Goal: Transaction & Acquisition: Purchase product/service

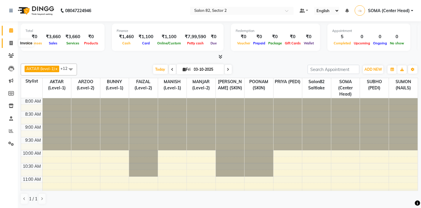
click at [12, 42] on icon at bounding box center [10, 43] width 3 height 4
select select "service"
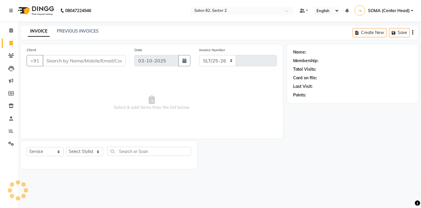
select select "8703"
type input "2217"
click at [85, 155] on select "Select Stylist AKTAR (level-1) ARZOO (level-2) BUNNY (level-1) FAIZAL (level-2)…" at bounding box center [84, 151] width 37 height 9
select select "63445"
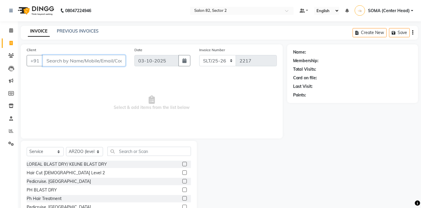
click at [71, 62] on input "Client" at bounding box center [84, 60] width 83 height 11
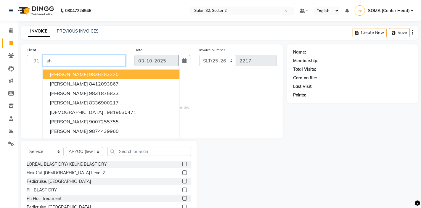
type input "s"
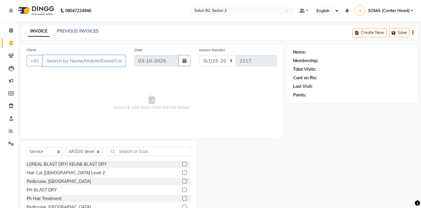
click at [89, 62] on input "Client" at bounding box center [84, 60] width 83 height 11
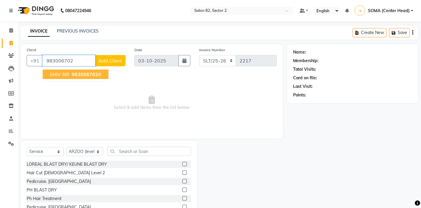
click at [91, 76] on span "983006702" at bounding box center [85, 74] width 27 height 6
type input "9830067028"
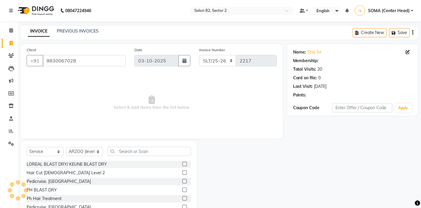
select select "1: Object"
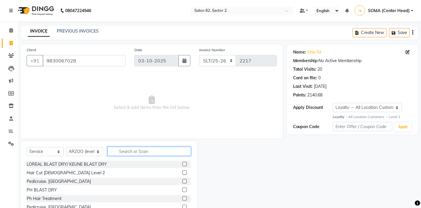
click at [125, 154] on input "text" at bounding box center [148, 151] width 83 height 9
type input "r"
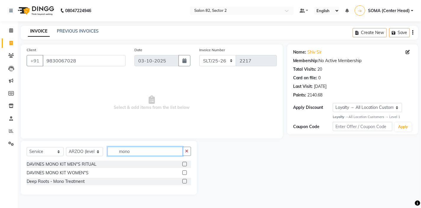
type input "mono"
click at [185, 182] on label at bounding box center [184, 181] width 4 height 4
click at [185, 182] on input "checkbox" at bounding box center [184, 182] width 4 height 4
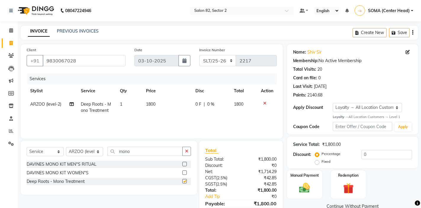
checkbox input "false"
click at [168, 103] on td "1800" at bounding box center [166, 108] width 49 height 20
select select "63445"
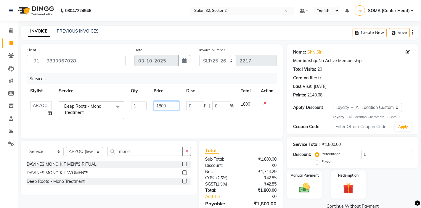
click at [171, 107] on input "1800" at bounding box center [166, 105] width 25 height 9
type input "1"
type input "2700"
click at [184, 118] on div "Services Stylist Service Qty Price Disc Total Action AKTAR (level-1) ARZOO (lev…" at bounding box center [152, 102] width 250 height 59
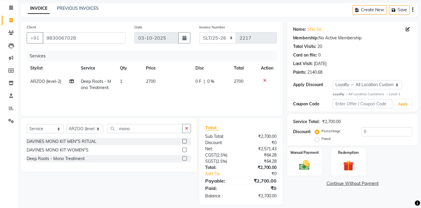
scroll to position [28, 0]
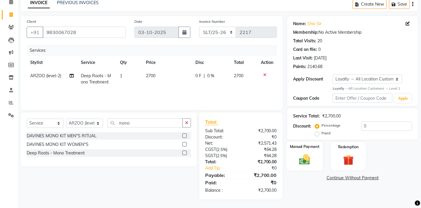
click at [304, 160] on img at bounding box center [304, 159] width 18 height 13
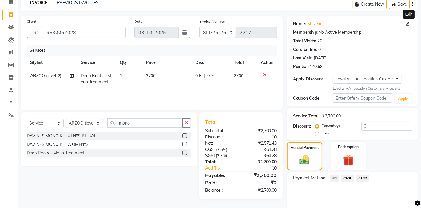
click at [409, 22] on icon at bounding box center [407, 24] width 4 height 4
select select "male"
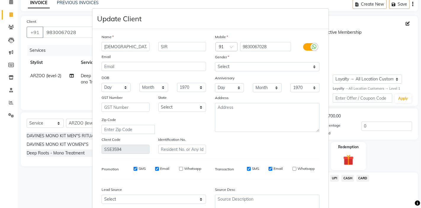
click at [248, 170] on input "SMS" at bounding box center [249, 169] width 4 height 4
checkbox input "false"
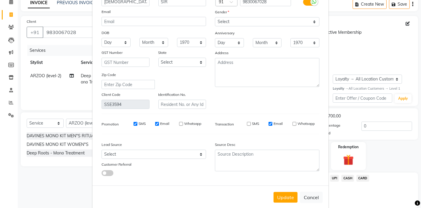
scroll to position [55, 0]
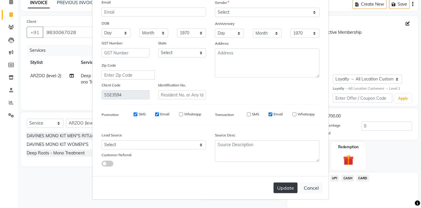
click at [280, 188] on button "Update" at bounding box center [285, 188] width 24 height 11
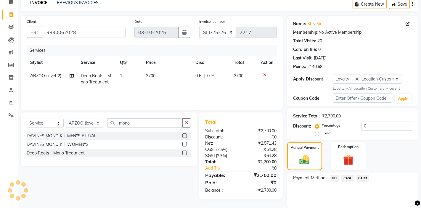
select select
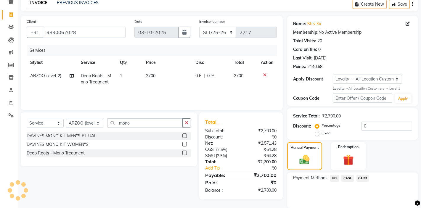
select select
checkbox input "false"
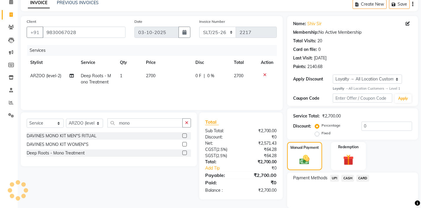
checkbox input "false"
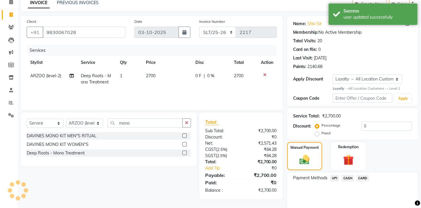
select select "1: Object"
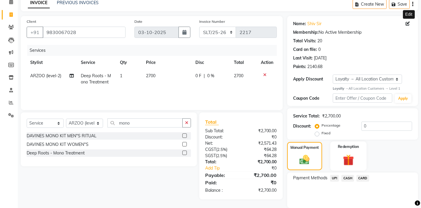
click at [347, 165] on img at bounding box center [348, 160] width 18 height 14
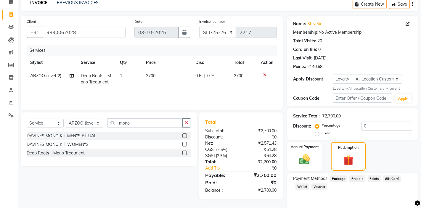
click at [371, 178] on span "Points" at bounding box center [373, 178] width 13 height 7
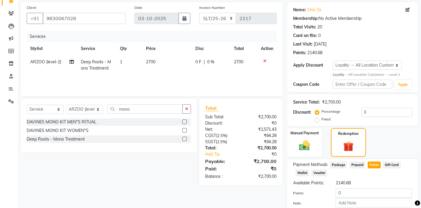
scroll to position [47, 0]
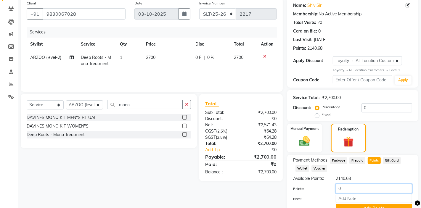
click at [347, 186] on input "0" at bounding box center [373, 188] width 76 height 9
type input "500"
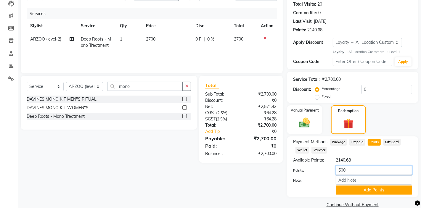
scroll to position [75, 0]
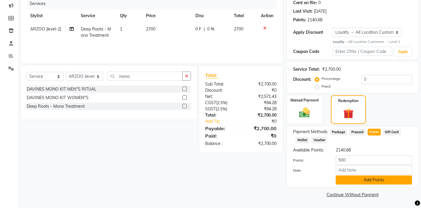
click at [343, 180] on button "Add Points" at bounding box center [373, 179] width 76 height 9
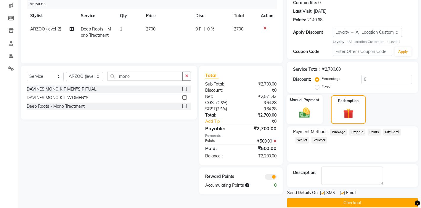
click at [304, 121] on div "Manual Payment" at bounding box center [304, 110] width 36 height 30
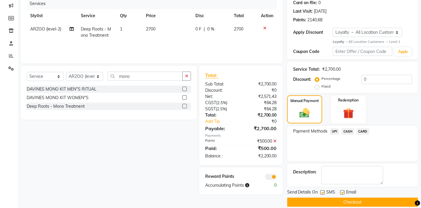
click at [351, 131] on span "CASH" at bounding box center [347, 131] width 13 height 7
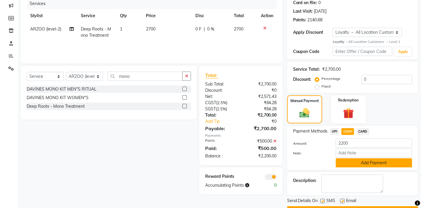
click at [348, 162] on button "Add Payment" at bounding box center [373, 162] width 76 height 9
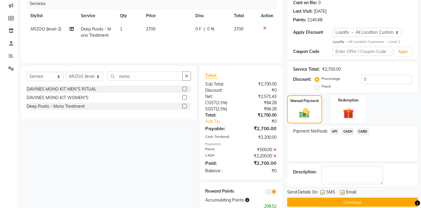
scroll to position [91, 0]
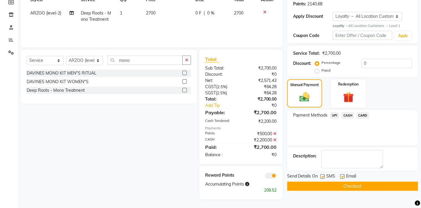
click at [336, 186] on button "Checkout" at bounding box center [352, 186] width 131 height 9
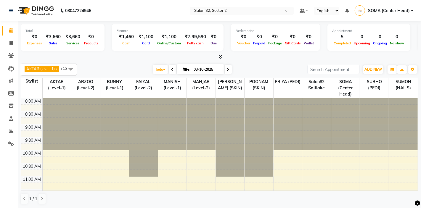
select select "en"
click at [11, 43] on icon at bounding box center [10, 43] width 3 height 4
select select "service"
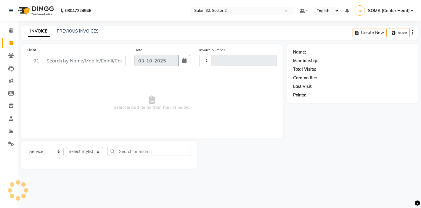
type input "2217"
select select "8703"
click at [76, 151] on select "Select Stylist AKTAR (level-1) ARZOO (level-2) BUNNY (level-1) FAIZAL (level-2)…" at bounding box center [84, 151] width 37 height 9
select select "67954"
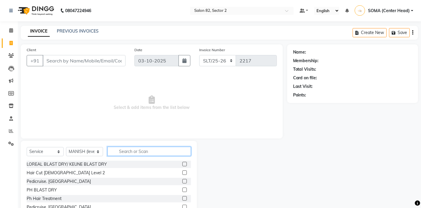
click at [124, 154] on input "text" at bounding box center [148, 151] width 83 height 9
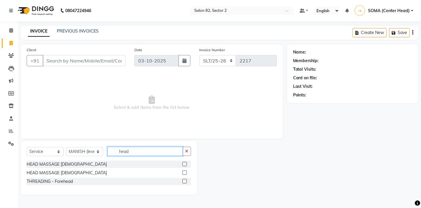
type input "head"
click at [185, 164] on label at bounding box center [184, 164] width 4 height 4
click at [185, 164] on input "checkbox" at bounding box center [184, 164] width 4 height 4
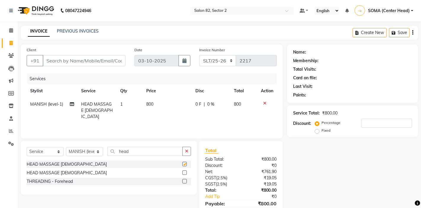
checkbox input "false"
click at [115, 62] on input "Client" at bounding box center [84, 60] width 83 height 11
type input "9"
type input "0"
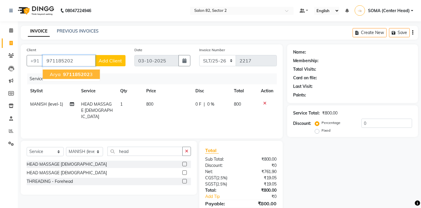
click at [90, 76] on ngb-highlight "971185202 3" at bounding box center [77, 74] width 31 height 6
type input "9711852023"
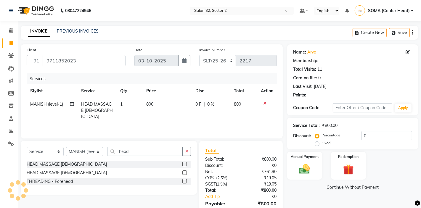
select select "1: Object"
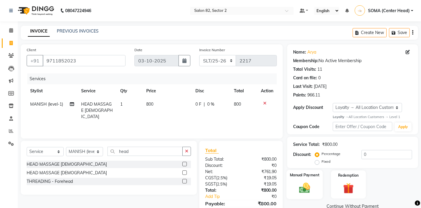
click at [301, 182] on img at bounding box center [304, 188] width 18 height 13
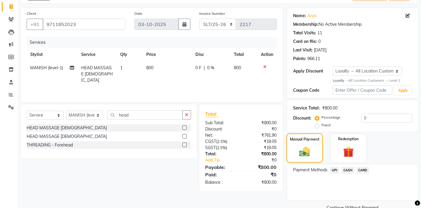
scroll to position [49, 0]
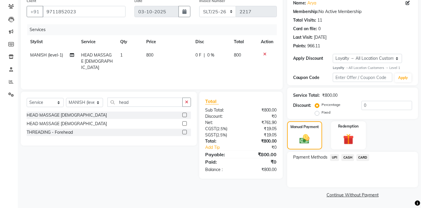
click at [334, 157] on span "UPI" at bounding box center [334, 157] width 9 height 7
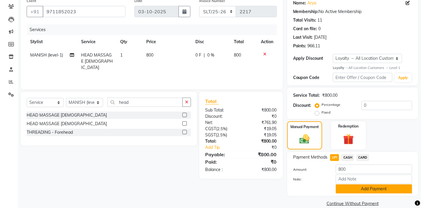
click at [352, 189] on button "Add Payment" at bounding box center [373, 188] width 76 height 9
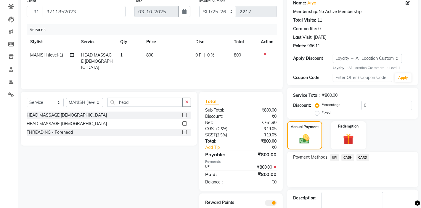
scroll to position [83, 0]
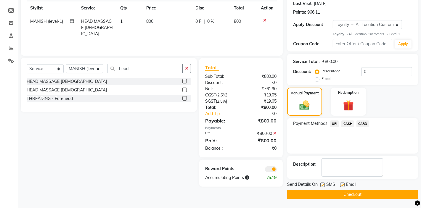
click at [334, 195] on button "Checkout" at bounding box center [352, 194] width 131 height 9
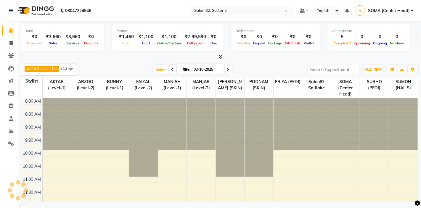
select select "en"
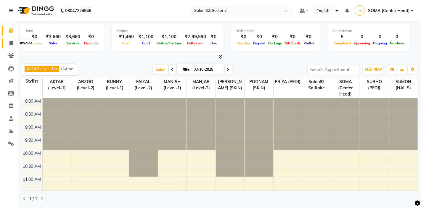
click at [12, 42] on icon at bounding box center [10, 43] width 3 height 4
select select "service"
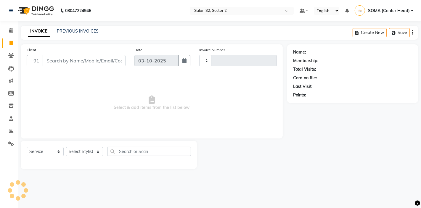
type input "2217"
select select "8703"
click at [77, 30] on link "PREVIOUS INVOICES" at bounding box center [78, 30] width 42 height 5
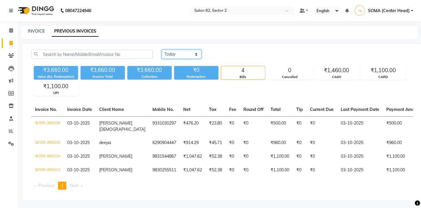
click at [176, 55] on select "Today Yesterday Custom Range" at bounding box center [182, 54] width 40 height 9
select select "range"
click at [229, 53] on input "03-10-2025" at bounding box center [229, 54] width 41 height 8
select select "10"
select select "2025"
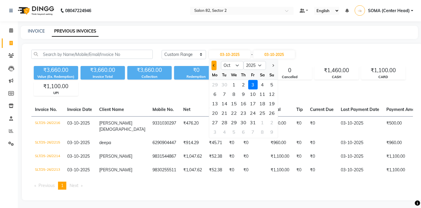
click at [213, 66] on button "Previous month" at bounding box center [213, 65] width 5 height 9
select select "9"
click at [223, 122] on div "30" at bounding box center [223, 122] width 9 height 9
type input "30-09-2025"
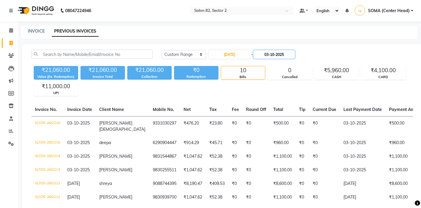
click at [269, 52] on input "03-10-2025" at bounding box center [273, 54] width 41 height 8
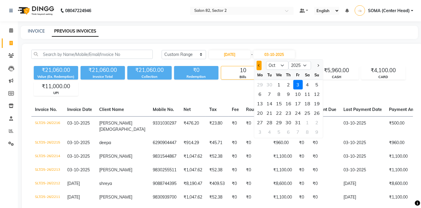
click at [258, 66] on button "Previous month" at bounding box center [258, 65] width 5 height 9
select select "9"
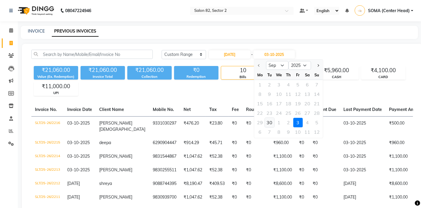
click at [268, 124] on div "30" at bounding box center [268, 122] width 9 height 9
type input "30-09-2025"
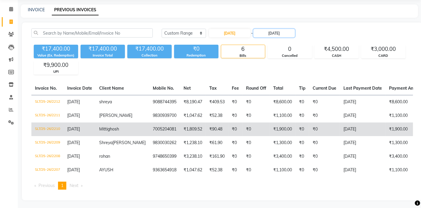
scroll to position [28, 0]
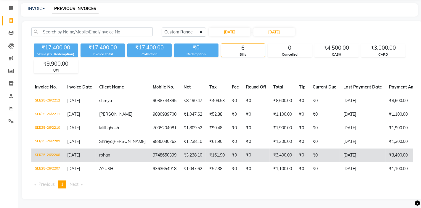
click at [180, 153] on td "₹3,238.10" at bounding box center [193, 156] width 26 height 14
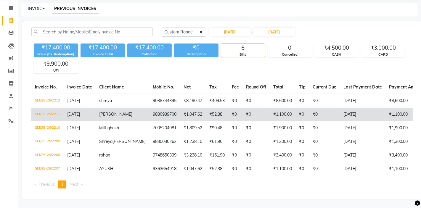
click at [149, 113] on td "9830939700" at bounding box center [164, 115] width 31 height 14
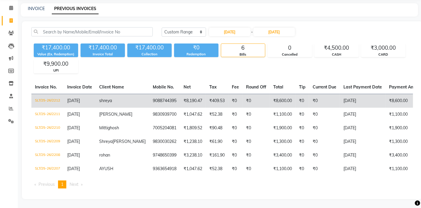
click at [206, 100] on td "₹409.53" at bounding box center [217, 101] width 22 height 14
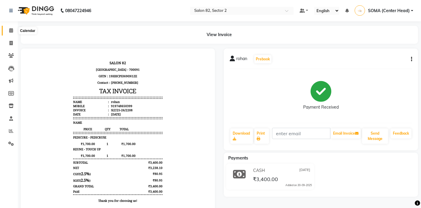
click at [11, 31] on icon at bounding box center [11, 30] width 4 height 4
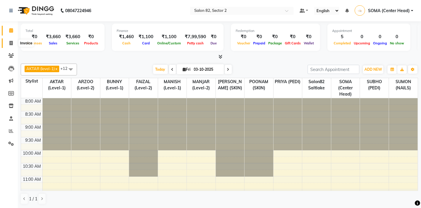
click at [11, 45] on icon at bounding box center [10, 43] width 3 height 4
select select "service"
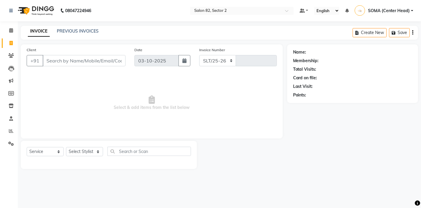
select select "8703"
type input "2217"
click at [57, 58] on input "Client" at bounding box center [84, 60] width 83 height 11
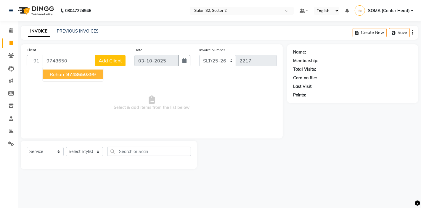
click at [64, 75] on button "rohan 9748650 399" at bounding box center [73, 74] width 60 height 9
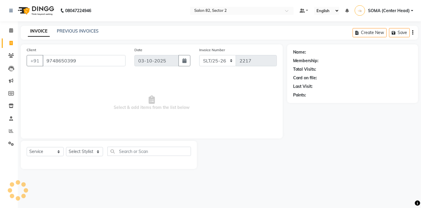
type input "9748650399"
select select "1: Object"
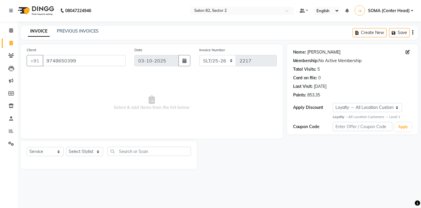
click at [312, 53] on link "Rohan" at bounding box center [323, 52] width 33 height 6
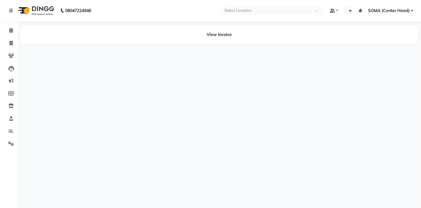
select select "en"
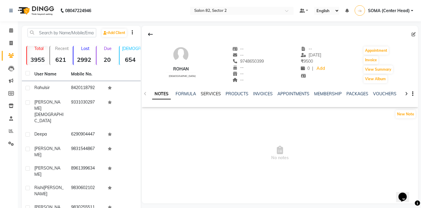
click at [210, 93] on link "SERVICES" at bounding box center [211, 93] width 20 height 5
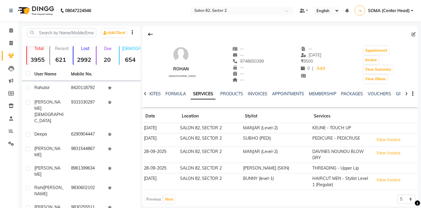
click at [377, 140] on button "View Invoice" at bounding box center [388, 139] width 30 height 9
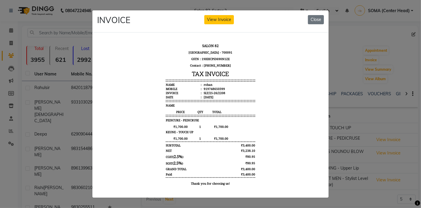
click at [316, 20] on button "Close" at bounding box center [316, 19] width 16 height 9
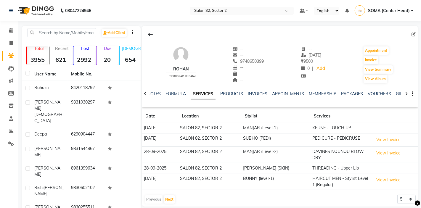
click at [380, 154] on button "View Invoice" at bounding box center [388, 153] width 30 height 9
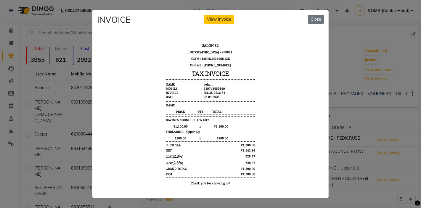
click at [313, 17] on button "Close" at bounding box center [316, 19] width 16 height 9
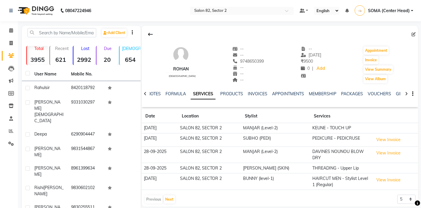
click at [380, 175] on button "View Invoice" at bounding box center [388, 179] width 30 height 9
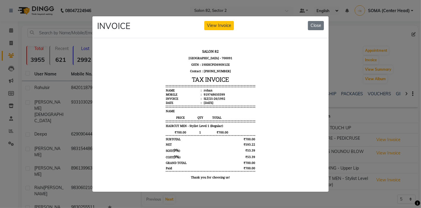
click at [316, 24] on button "Close" at bounding box center [316, 25] width 16 height 9
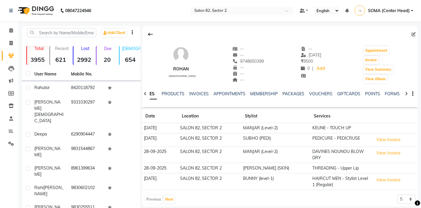
scroll to position [0, 60]
click at [368, 94] on link "POINTS" at bounding box center [370, 93] width 15 height 5
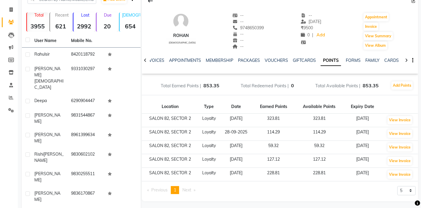
scroll to position [43, 0]
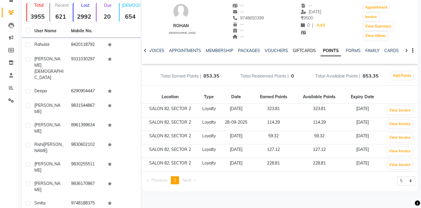
click at [302, 52] on link "GIFTCARDS" at bounding box center [304, 50] width 23 height 5
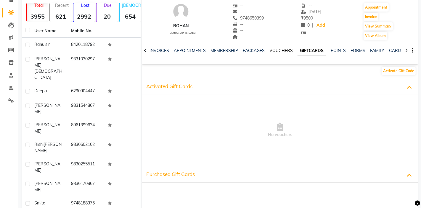
click at [276, 49] on link "VOUCHERS" at bounding box center [280, 50] width 23 height 5
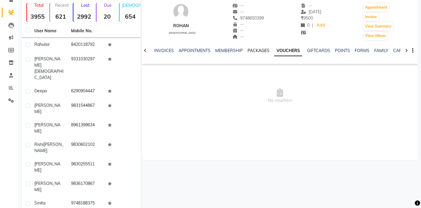
click at [258, 49] on link "PACKAGES" at bounding box center [258, 50] width 22 height 5
click at [232, 51] on link "MEMBERSHIP" at bounding box center [234, 50] width 28 height 5
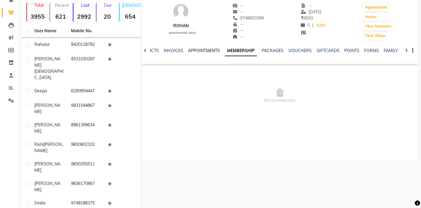
click at [203, 51] on link "APPOINTMENTS" at bounding box center [204, 50] width 32 height 5
click at [186, 49] on ul "NOTES FORMULA SERVICES PRODUCTS INVOICES APPOINTMENTS MEMBERSHIP PACKAGES VOUCH…" at bounding box center [261, 51] width 376 height 6
click at [387, 52] on link "WALLET" at bounding box center [391, 50] width 17 height 5
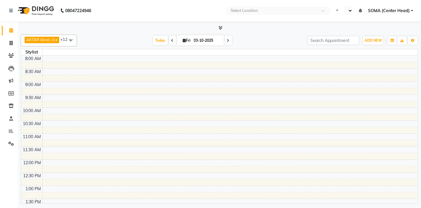
select select "en"
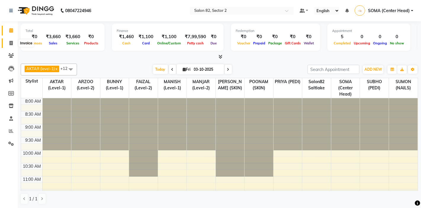
click at [11, 43] on icon at bounding box center [10, 43] width 3 height 4
select select "service"
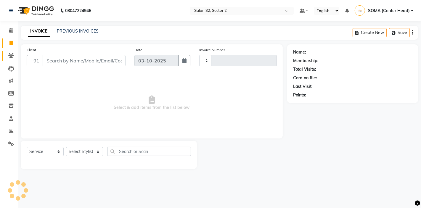
type input "2217"
select select "8703"
click at [79, 154] on select "Select Stylist AKTAR (level-1) ARZOO (level-2) BUNNY (level-1) FAIZAL (level-2)…" at bounding box center [84, 151] width 37 height 9
select select "83819"
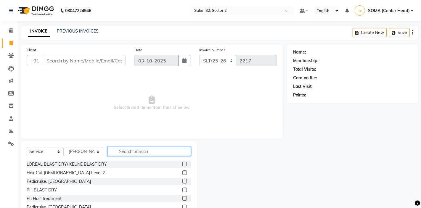
click at [120, 151] on input "text" at bounding box center [148, 151] width 83 height 9
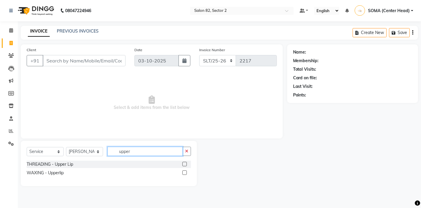
type input "upper"
click at [184, 165] on label at bounding box center [184, 164] width 4 height 4
click at [184, 165] on input "checkbox" at bounding box center [184, 164] width 4 height 4
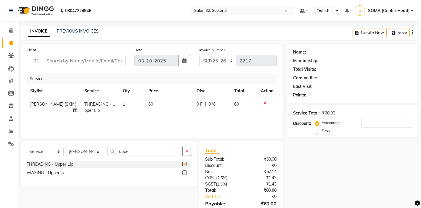
checkbox input "false"
click at [188, 151] on button "button" at bounding box center [186, 151] width 9 height 9
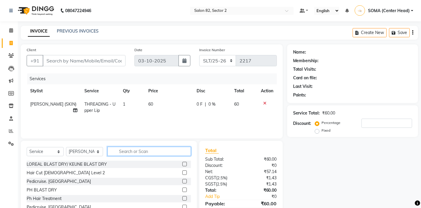
scroll to position [29, 0]
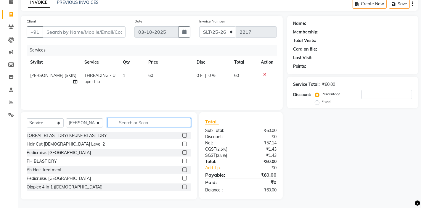
click at [129, 124] on input "text" at bounding box center [148, 122] width 83 height 9
click at [114, 124] on input "text" at bounding box center [148, 122] width 83 height 9
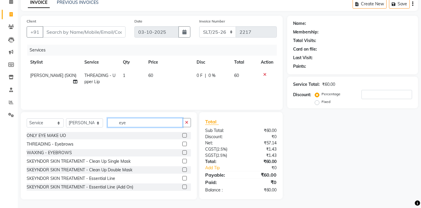
scroll to position [28, 0]
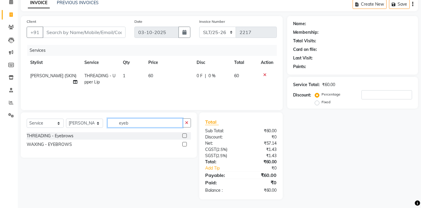
type input "eyeb"
click at [185, 134] on label at bounding box center [184, 135] width 4 height 4
click at [185, 134] on input "checkbox" at bounding box center [184, 136] width 4 height 4
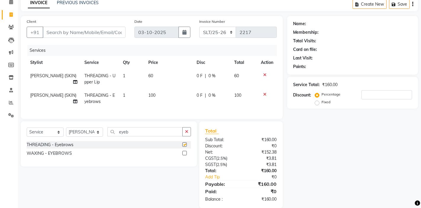
checkbox input "false"
click at [104, 32] on input "Client" at bounding box center [84, 32] width 83 height 11
type input "9"
type input "0"
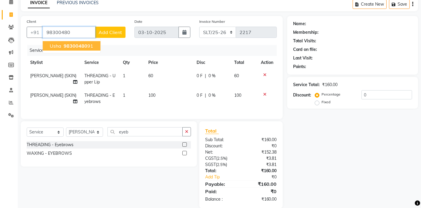
click at [93, 47] on button "usha 98300480 91" at bounding box center [72, 45] width 58 height 9
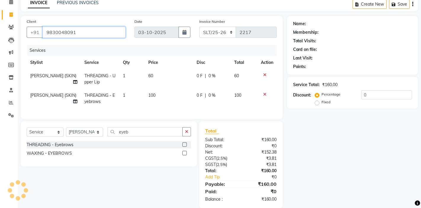
type input "9830048091"
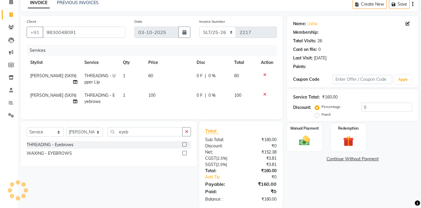
select select "1: Object"
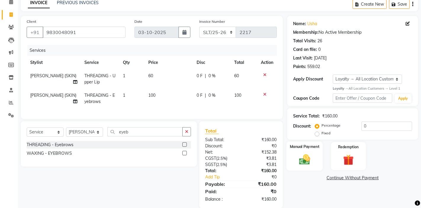
click at [302, 154] on img at bounding box center [304, 159] width 18 height 13
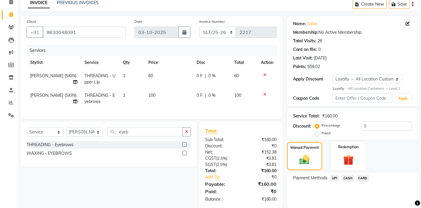
click at [347, 178] on span "CASH" at bounding box center [347, 178] width 13 height 7
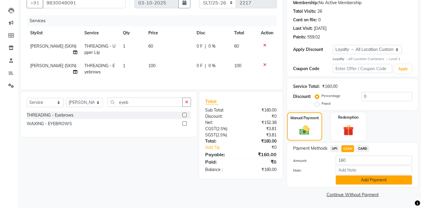
click at [348, 179] on button "Add Payment" at bounding box center [373, 179] width 76 height 9
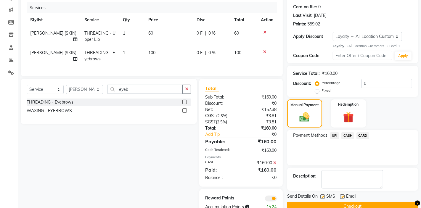
scroll to position [88, 0]
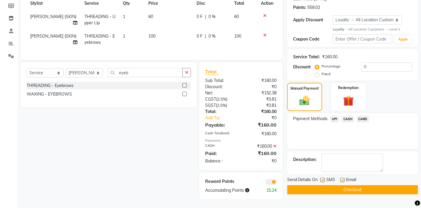
click at [332, 190] on button "Checkout" at bounding box center [352, 189] width 131 height 9
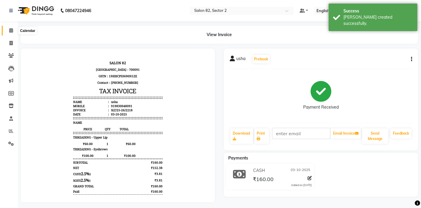
click at [11, 29] on icon at bounding box center [11, 30] width 4 height 4
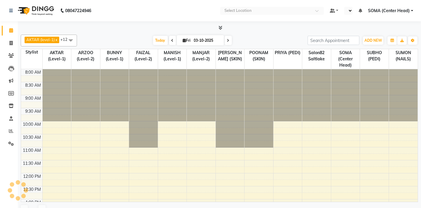
select select "en"
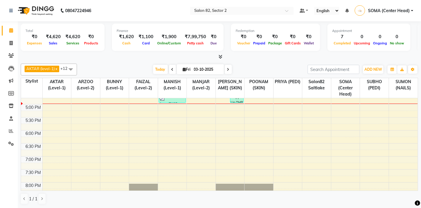
scroll to position [229, 0]
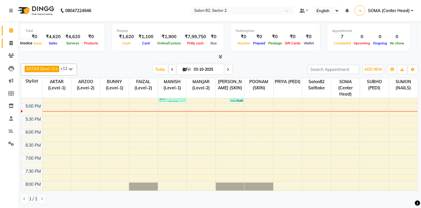
click at [11, 42] on icon at bounding box center [10, 43] width 3 height 4
select select "service"
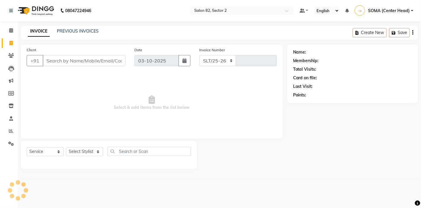
select select "8703"
type input "2219"
click at [74, 63] on input "Client" at bounding box center [84, 60] width 83 height 11
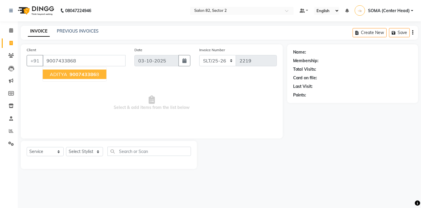
type input "9007433868"
select select "1: Object"
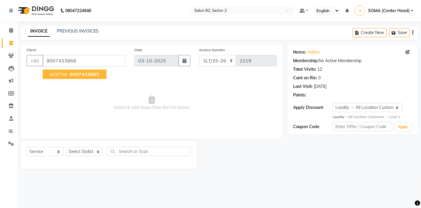
click at [70, 75] on span "900743386" at bounding box center [83, 74] width 27 height 6
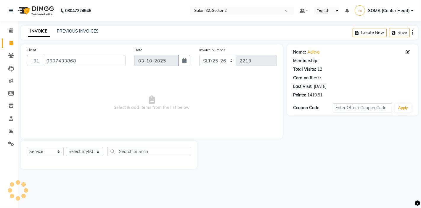
select select "1: Object"
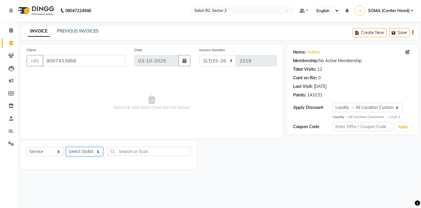
click at [73, 152] on select "Select Stylist AKTAR (level-1) ARZOO (level-2) BUNNY (level-1) FAIZAL (level-2)…" at bounding box center [84, 151] width 37 height 9
select select "33727"
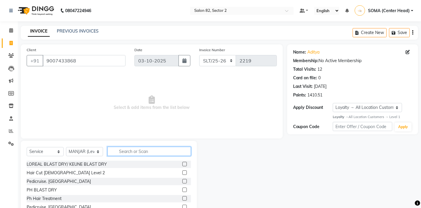
click at [128, 151] on input "text" at bounding box center [148, 151] width 83 height 9
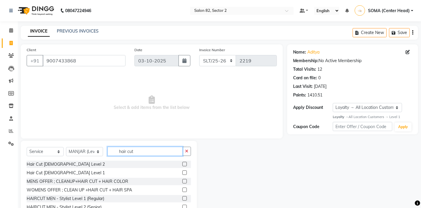
type input "hair cut"
click at [186, 206] on label at bounding box center [184, 207] width 4 height 4
click at [186, 206] on input "checkbox" at bounding box center [184, 207] width 4 height 4
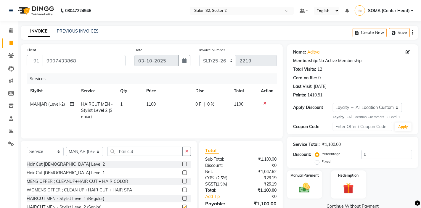
checkbox input "false"
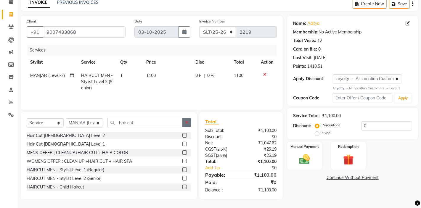
click at [186, 123] on icon "button" at bounding box center [186, 122] width 3 height 4
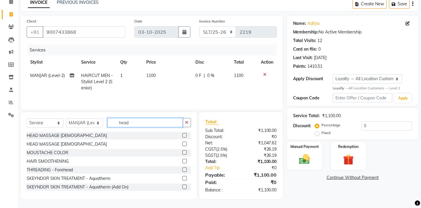
scroll to position [28, 0]
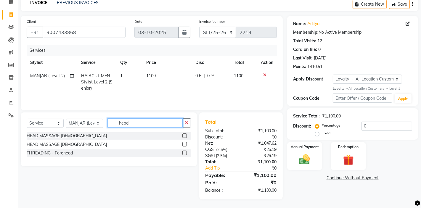
type input "head"
click at [185, 134] on label at bounding box center [184, 135] width 4 height 4
click at [185, 134] on input "checkbox" at bounding box center [184, 136] width 4 height 4
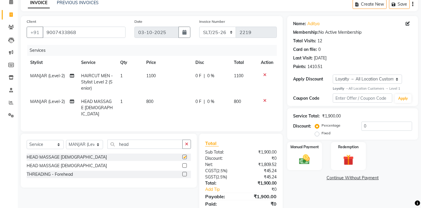
checkbox input "false"
click at [299, 159] on img at bounding box center [304, 159] width 18 height 13
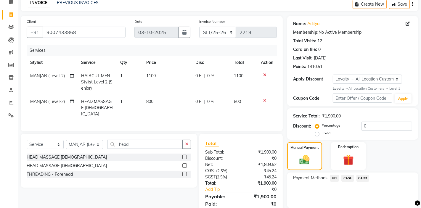
click at [271, 193] on div "₹1,900.00" at bounding box center [261, 196] width 40 height 7
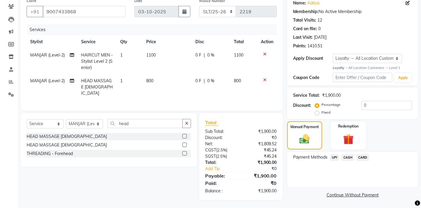
click at [360, 157] on span "CARD" at bounding box center [362, 157] width 13 height 7
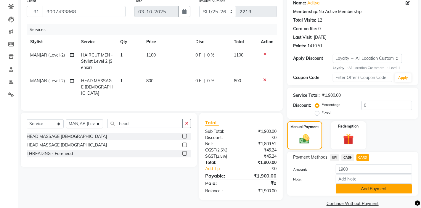
click at [351, 190] on button "Add Payment" at bounding box center [373, 188] width 76 height 9
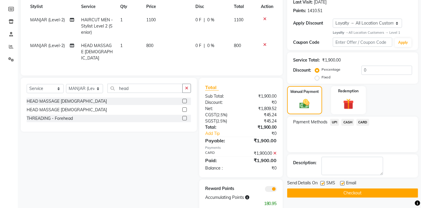
scroll to position [92, 0]
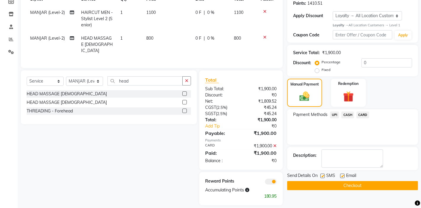
click at [348, 185] on button "Checkout" at bounding box center [352, 185] width 131 height 9
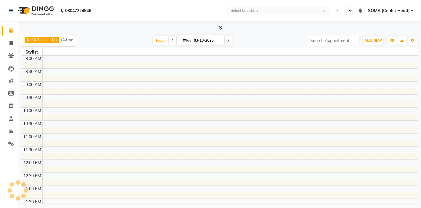
select select "en"
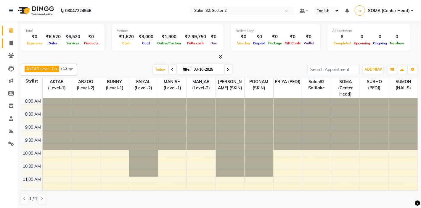
click at [12, 43] on icon at bounding box center [10, 43] width 3 height 4
select select "service"
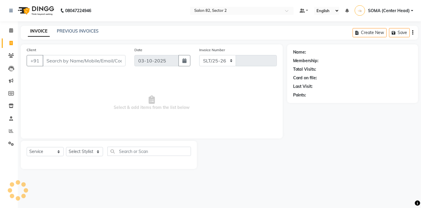
select select "8703"
type input "2220"
click at [78, 153] on select "Select Stylist" at bounding box center [84, 151] width 37 height 9
select select "67954"
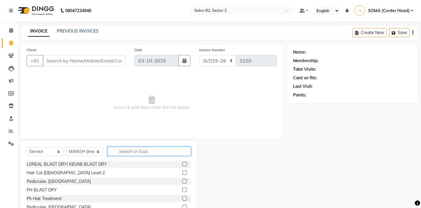
click at [132, 152] on input "text" at bounding box center [148, 151] width 83 height 9
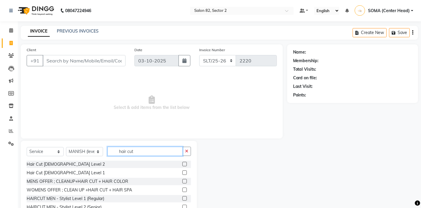
type input "hair cut"
click at [166, 203] on div "Hair Cut Female Level 2 Hair Cut Female Level 1 MENS OFFER ; CLEANUP+HAIR CUT +…" at bounding box center [109, 190] width 164 height 59
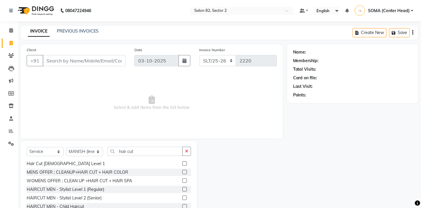
scroll to position [12, 0]
click at [185, 187] on label at bounding box center [184, 186] width 4 height 4
click at [185, 187] on input "checkbox" at bounding box center [184, 187] width 4 height 4
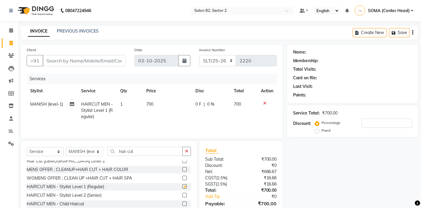
checkbox input "false"
click at [264, 101] on icon at bounding box center [264, 103] width 3 height 4
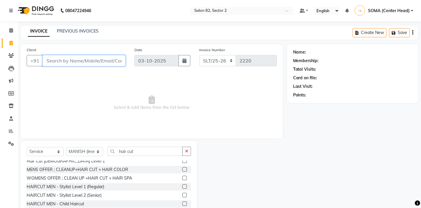
click at [82, 58] on input "Client" at bounding box center [84, 60] width 83 height 11
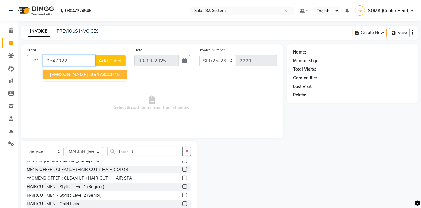
click at [90, 73] on span "9547322" at bounding box center [100, 74] width 21 height 6
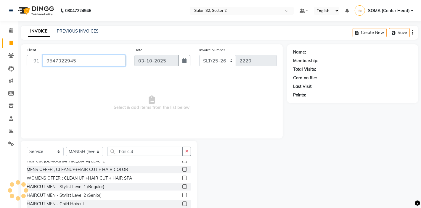
type input "9547322945"
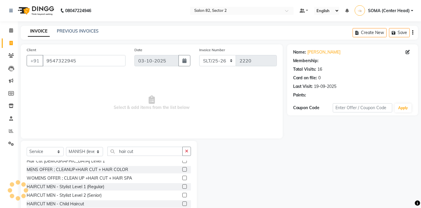
select select "1: Object"
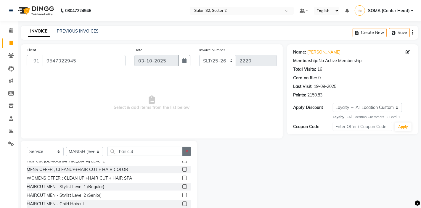
click at [187, 152] on icon "button" at bounding box center [186, 151] width 3 height 4
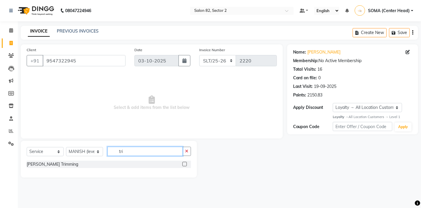
scroll to position [0, 0]
type input "trim"
click at [183, 164] on label at bounding box center [184, 164] width 4 height 4
click at [183, 164] on input "checkbox" at bounding box center [184, 164] width 4 height 4
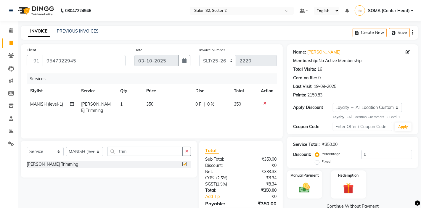
checkbox input "false"
click at [312, 191] on img at bounding box center [304, 188] width 18 height 13
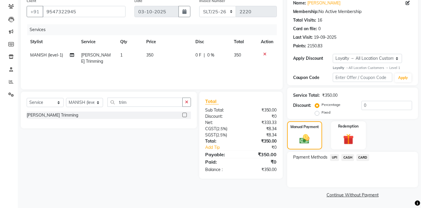
click at [367, 157] on span "CARD" at bounding box center [362, 157] width 13 height 7
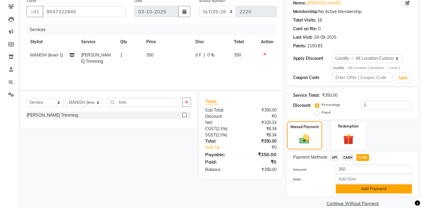
click at [349, 190] on button "Add Payment" at bounding box center [373, 188] width 76 height 9
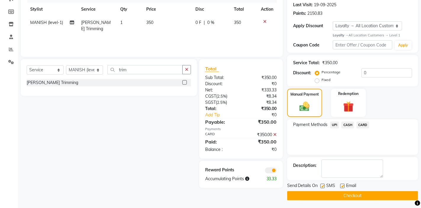
scroll to position [83, 0]
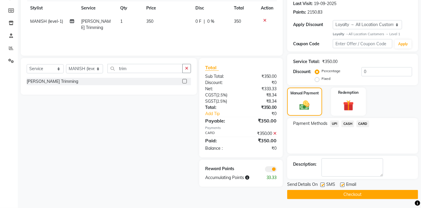
click at [338, 192] on button "Checkout" at bounding box center [352, 194] width 131 height 9
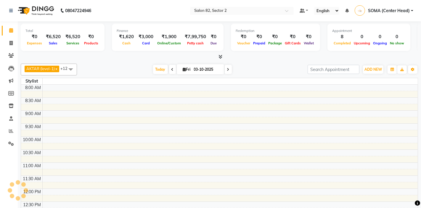
select select "en"
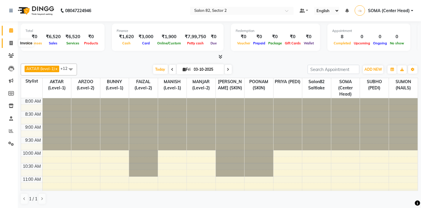
click at [10, 41] on icon at bounding box center [10, 43] width 3 height 4
select select "service"
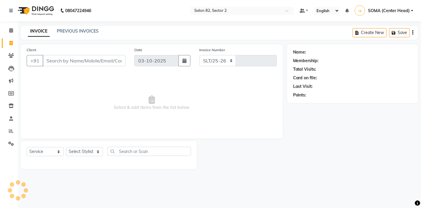
select select "8703"
type input "2220"
click at [38, 154] on select "Select Service Product Membership Package Voucher Prepaid Gift Card" at bounding box center [45, 151] width 37 height 9
select select "product"
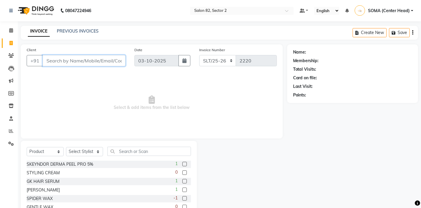
click at [104, 63] on input "Client" at bounding box center [84, 60] width 83 height 11
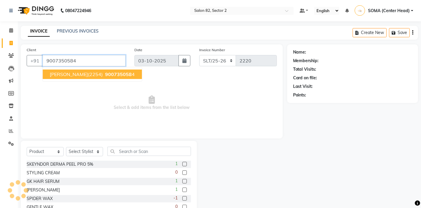
type input "9007350584"
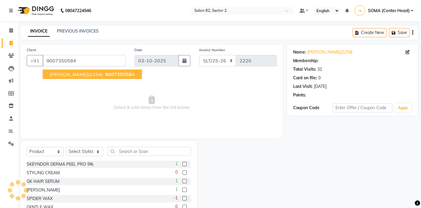
select select "1: Object"
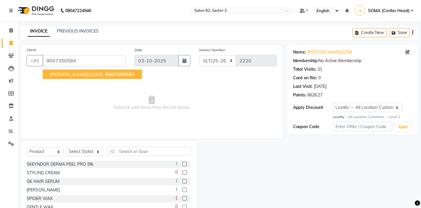
click at [103, 75] on span "[PERSON_NAME](2254)" at bounding box center [76, 74] width 53 height 6
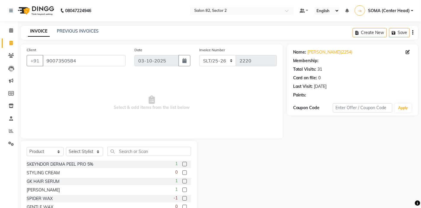
select select "1: Object"
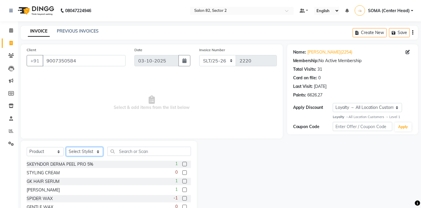
click at [87, 152] on select "Select Stylist AKTAR (level-1) ARZOO (level-2) BUNNY (level-1) FAIZAL (level-2)…" at bounding box center [84, 151] width 37 height 9
select select "63445"
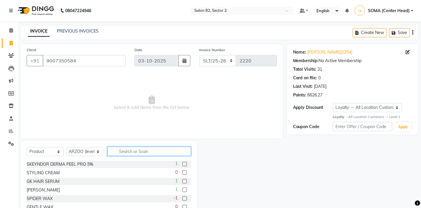
click at [129, 154] on input "text" at bounding box center [148, 151] width 83 height 9
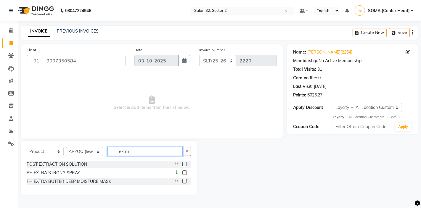
type input "extra"
click at [185, 174] on label at bounding box center [184, 172] width 4 height 4
click at [185, 174] on input "checkbox" at bounding box center [184, 173] width 4 height 4
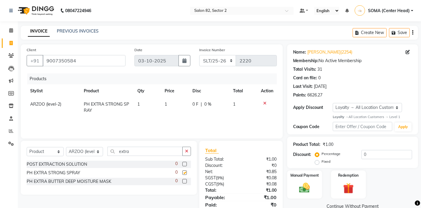
checkbox input "false"
click at [174, 107] on td "1" at bounding box center [175, 108] width 28 height 20
select select "63445"
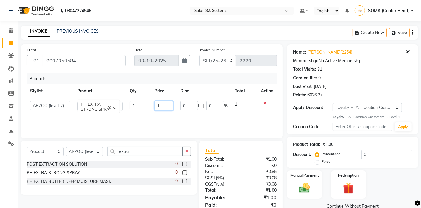
click at [167, 107] on input "1" at bounding box center [163, 105] width 19 height 9
type input "2450"
click at [168, 120] on div "Products Stylist Product Qty Price Disc Total Action AKTAR (level-1) ARZOO (lev…" at bounding box center [152, 102] width 250 height 59
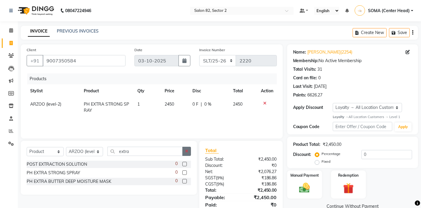
click at [188, 151] on button "button" at bounding box center [186, 151] width 9 height 9
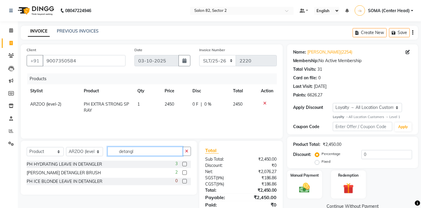
type input "detangl"
click at [184, 164] on label at bounding box center [184, 164] width 4 height 4
click at [184, 164] on input "checkbox" at bounding box center [184, 164] width 4 height 4
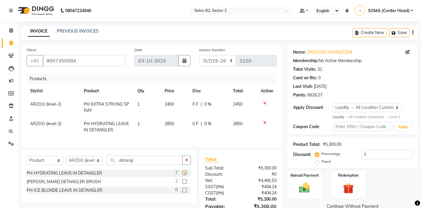
checkbox input "false"
click at [179, 127] on td "2850" at bounding box center [175, 127] width 28 height 20
select select "63445"
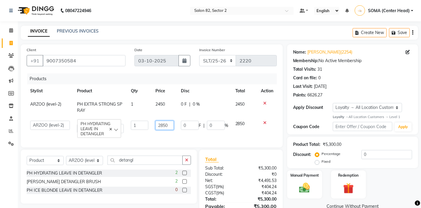
click at [172, 126] on input "2850" at bounding box center [164, 125] width 18 height 9
type input "2"
type input "3000"
click at [214, 119] on td "0 F | 0 %" at bounding box center [204, 127] width 54 height 20
select select "63445"
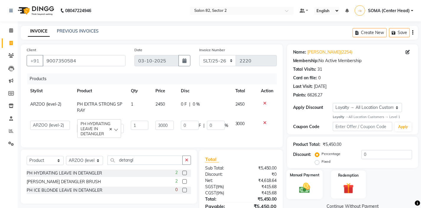
click at [297, 184] on img at bounding box center [304, 188] width 18 height 13
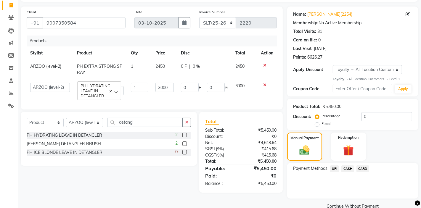
scroll to position [39, 0]
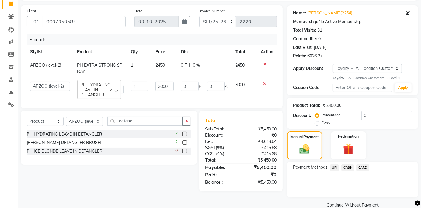
click at [347, 167] on span "CASH" at bounding box center [347, 167] width 13 height 7
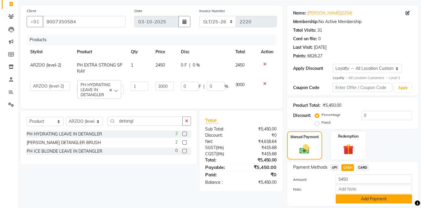
click at [345, 198] on button "Add Payment" at bounding box center [373, 198] width 76 height 9
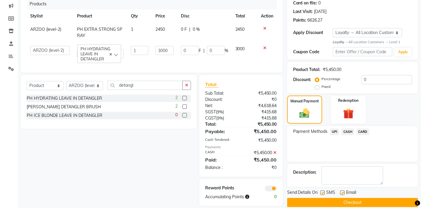
scroll to position [83, 0]
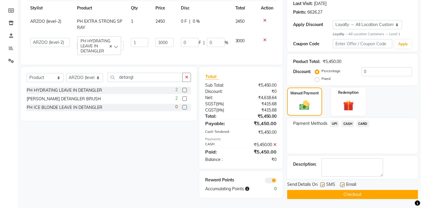
click at [340, 193] on button "Checkout" at bounding box center [352, 194] width 131 height 9
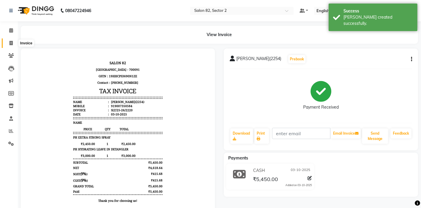
click at [10, 43] on icon at bounding box center [10, 43] width 3 height 4
select select "service"
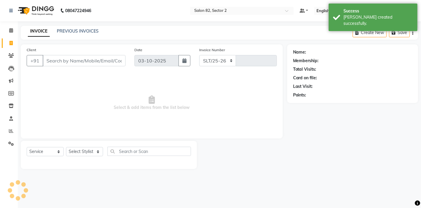
select select "8703"
type input "2221"
click at [62, 61] on input "Client" at bounding box center [84, 60] width 83 height 11
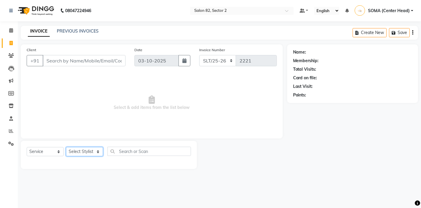
click at [77, 153] on select "Select Stylist AKTAR (level-1) ARZOO (level-2) BUNNY (level-1) FAIZAL (level-2)…" at bounding box center [84, 151] width 37 height 9
select select "63445"
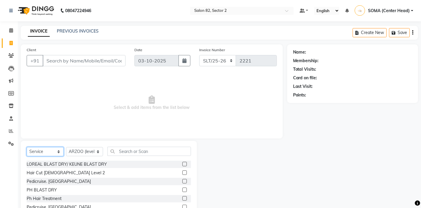
click at [49, 153] on select "Select Service Product Membership Package Voucher Prepaid Gift Card" at bounding box center [45, 151] width 37 height 9
select select "product"
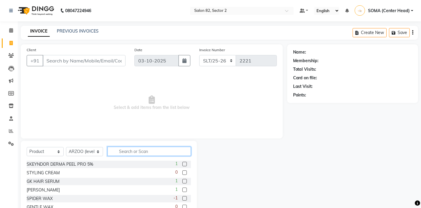
click at [121, 151] on input "text" at bounding box center [148, 151] width 83 height 9
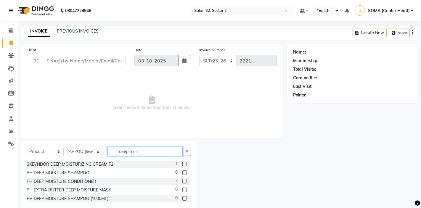
type input "deep mois"
click at [185, 181] on label at bounding box center [184, 181] width 4 height 4
click at [185, 181] on input "checkbox" at bounding box center [184, 182] width 4 height 4
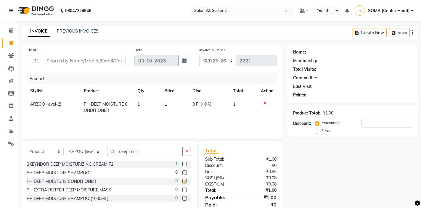
checkbox input "false"
click at [172, 107] on td "1" at bounding box center [175, 108] width 28 height 20
select select "63445"
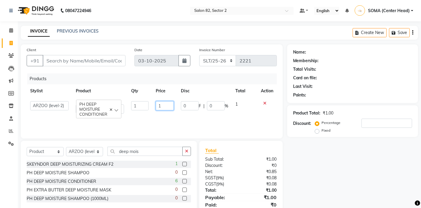
click at [169, 107] on input "1" at bounding box center [165, 105] width 18 height 9
type input "2650"
click at [173, 121] on div "Products Stylist Product Qty Price Disc Total Action AKTAR (level-1) ARZOO (lev…" at bounding box center [152, 102] width 250 height 59
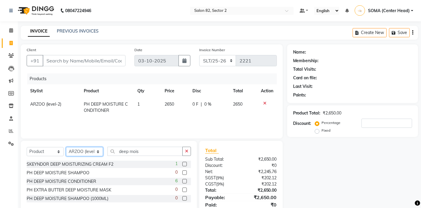
click at [82, 152] on select "Select Stylist AKTAR (level-1) ARZOO (level-2) BUNNY (level-1) FAIZAL (level-2)…" at bounding box center [84, 151] width 37 height 9
select select "83819"
click at [187, 150] on icon "button" at bounding box center [186, 151] width 3 height 4
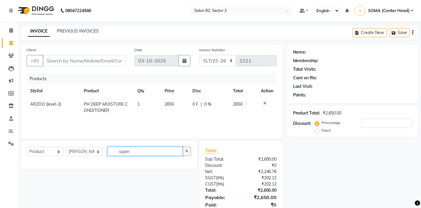
type input "upper"
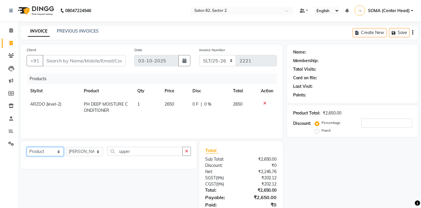
click at [51, 154] on select "Select Service Product Membership Package Voucher Prepaid Gift Card" at bounding box center [45, 151] width 37 height 9
select select "service"
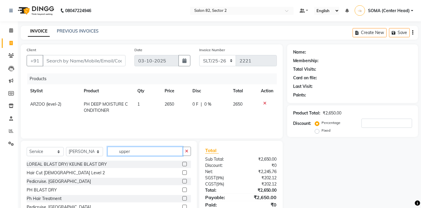
click at [138, 155] on input "upper" at bounding box center [144, 151] width 75 height 9
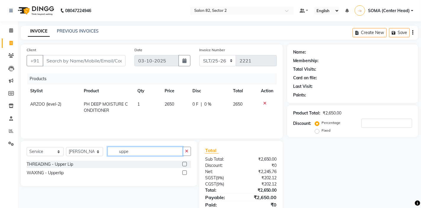
type input "upper"
click at [184, 163] on label at bounding box center [184, 164] width 4 height 4
click at [184, 163] on input "checkbox" at bounding box center [184, 164] width 4 height 4
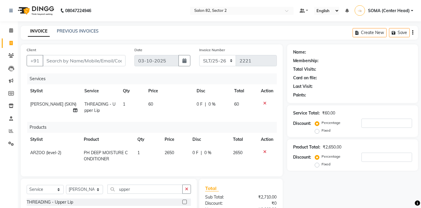
click at [264, 151] on icon at bounding box center [264, 152] width 3 height 4
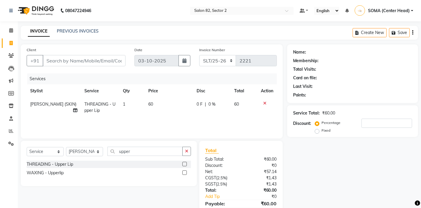
click at [184, 164] on label at bounding box center [184, 164] width 4 height 4
click at [184, 164] on input "checkbox" at bounding box center [184, 164] width 4 height 4
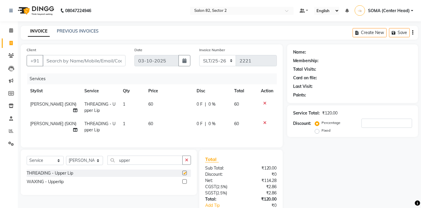
checkbox input "false"
click at [264, 102] on icon at bounding box center [264, 103] width 3 height 4
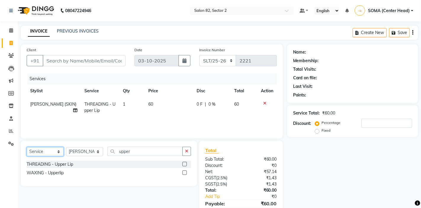
click at [49, 150] on select "Select Service Product Membership Package Voucher Prepaid Gift Card" at bounding box center [45, 151] width 37 height 9
select select "product"
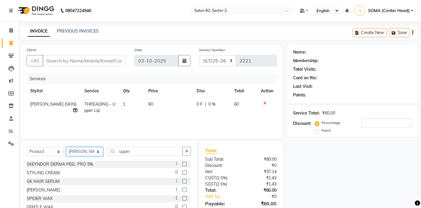
click at [73, 152] on select "Select Stylist AKTAR (level-1) ARZOO (level-2) BUNNY (level-1) FAIZAL (level-2)…" at bounding box center [84, 151] width 37 height 9
select select "63445"
click at [185, 150] on icon "button" at bounding box center [186, 151] width 3 height 4
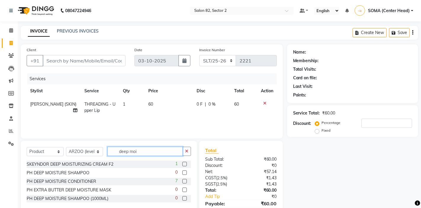
type input "deep moi"
click at [183, 181] on label at bounding box center [184, 181] width 4 height 4
click at [183, 181] on input "checkbox" at bounding box center [184, 182] width 4 height 4
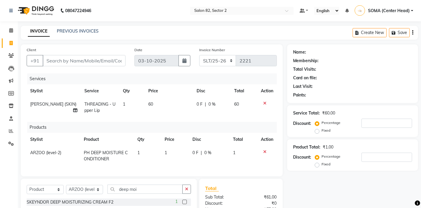
checkbox input "false"
click at [174, 154] on td "1" at bounding box center [175, 156] width 28 height 20
select select "63445"
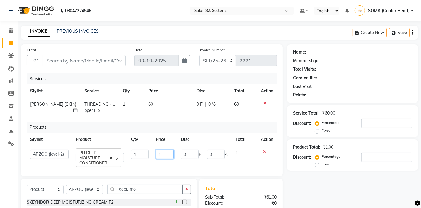
click at [170, 154] on input "1" at bounding box center [165, 154] width 18 height 9
type input "2650"
click at [197, 137] on th "Disc" at bounding box center [204, 139] width 54 height 13
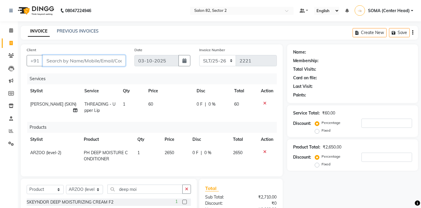
click at [93, 63] on input "Client" at bounding box center [84, 60] width 83 height 11
type input "n"
type input "0"
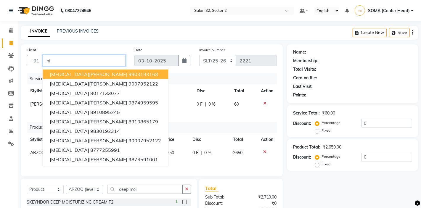
type input "n"
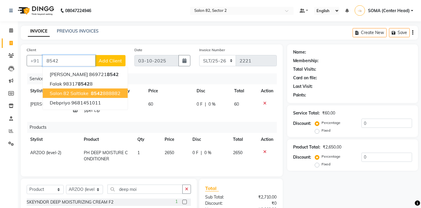
click at [96, 92] on span "8542" at bounding box center [97, 93] width 12 height 6
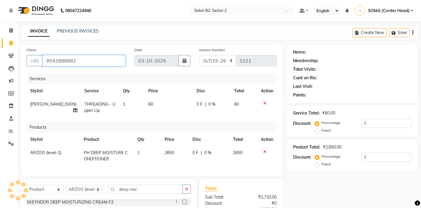
type input "8542888882"
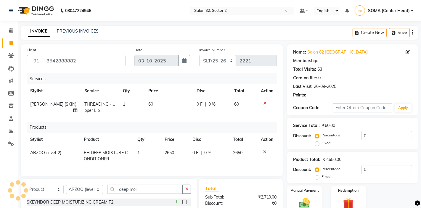
select select "1: Object"
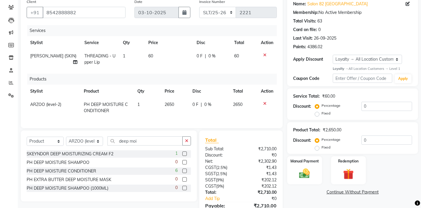
scroll to position [61, 0]
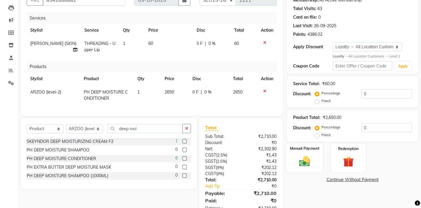
click at [304, 156] on img at bounding box center [304, 161] width 18 height 13
click at [336, 180] on span "UPI" at bounding box center [334, 180] width 9 height 7
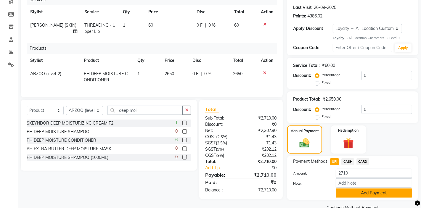
scroll to position [84, 0]
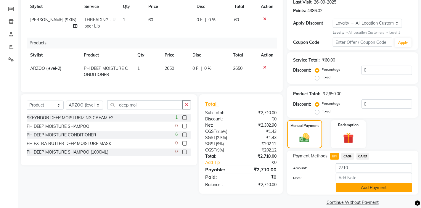
click at [358, 191] on button "Add Payment" at bounding box center [373, 187] width 76 height 9
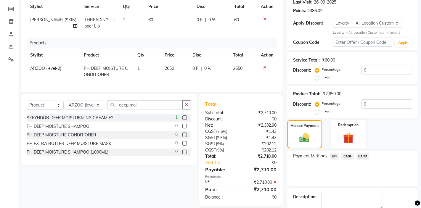
scroll to position [120, 0]
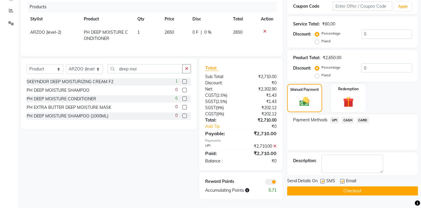
click at [347, 194] on button "Checkout" at bounding box center [352, 190] width 131 height 9
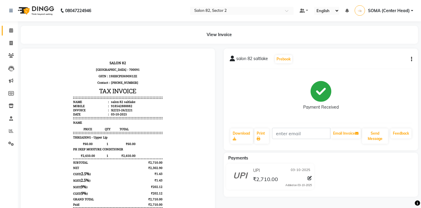
click at [11, 30] on icon at bounding box center [11, 30] width 4 height 4
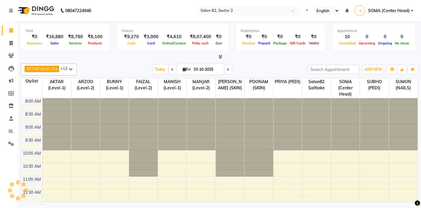
select select "en"
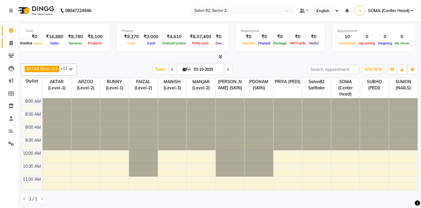
click at [10, 43] on icon at bounding box center [10, 43] width 3 height 4
select select "service"
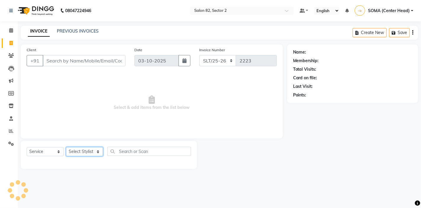
click at [87, 150] on select "Select Stylist" at bounding box center [84, 151] width 37 height 9
select select "67954"
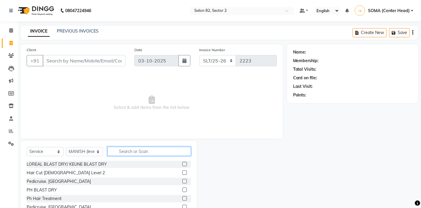
click at [135, 151] on input "text" at bounding box center [148, 151] width 83 height 9
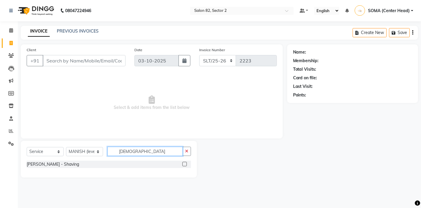
type input "[DEMOGRAPHIC_DATA]"
click at [186, 164] on label at bounding box center [184, 164] width 4 height 4
click at [186, 164] on input "checkbox" at bounding box center [184, 164] width 4 height 4
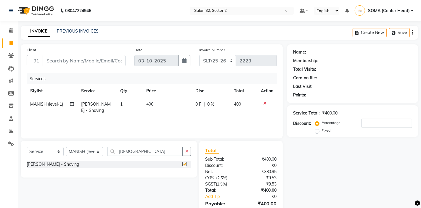
checkbox input "false"
click at [85, 59] on input "Client" at bounding box center [84, 60] width 83 height 11
click at [80, 150] on select "Select Stylist AKTAR (level-1) ARZOO (level-2) BUNNY (level-1) FAIZAL (level-2)…" at bounding box center [84, 151] width 37 height 9
click at [187, 151] on icon "button" at bounding box center [186, 151] width 3 height 4
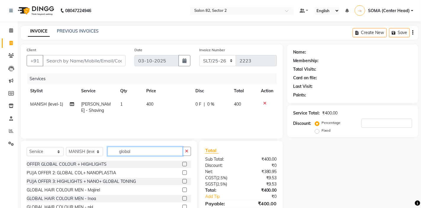
type input "global"
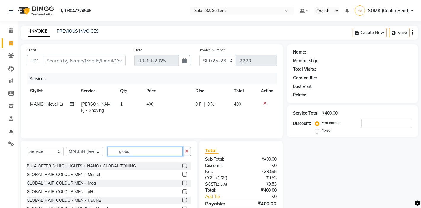
scroll to position [16, 0]
click at [183, 193] on label at bounding box center [184, 191] width 4 height 4
click at [183, 193] on input "checkbox" at bounding box center [184, 192] width 4 height 4
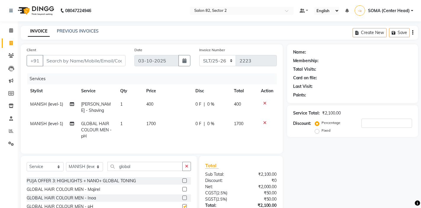
checkbox input "false"
click at [155, 126] on span "1700" at bounding box center [150, 123] width 9 height 5
select select "67954"
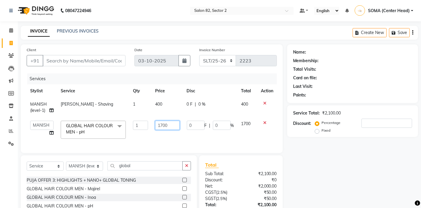
click at [170, 126] on input "1700" at bounding box center [167, 125] width 24 height 9
type input "1300"
click at [165, 135] on td "1300" at bounding box center [166, 129] width 31 height 25
select select "67954"
click at [185, 164] on icon "button" at bounding box center [186, 166] width 3 height 4
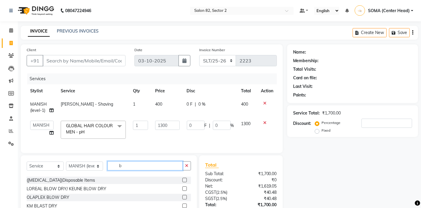
scroll to position [0, 0]
type input "beard"
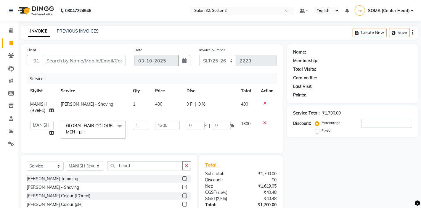
click at [185, 195] on label at bounding box center [184, 195] width 4 height 4
click at [185, 195] on input "checkbox" at bounding box center [184, 196] width 4 height 4
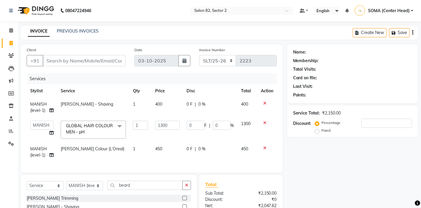
checkbox input "false"
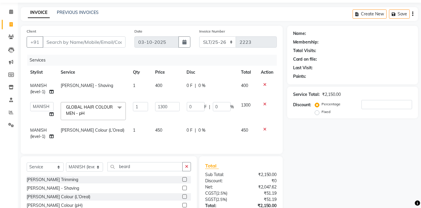
scroll to position [20, 0]
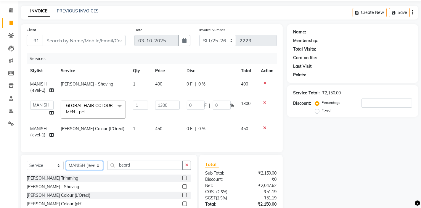
click at [79, 163] on select "Select Stylist AKTAR (level-1) ARZOO (level-2) BUNNY (level-1) FAIZAL (level-2)…" at bounding box center [84, 165] width 37 height 9
select select "83819"
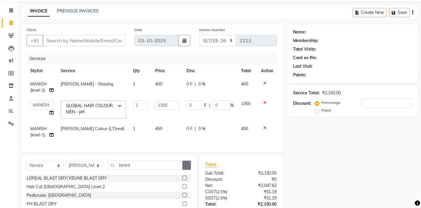
click at [187, 164] on icon "button" at bounding box center [186, 165] width 3 height 4
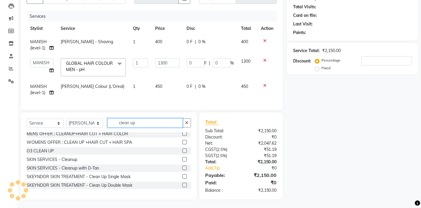
scroll to position [0, 0]
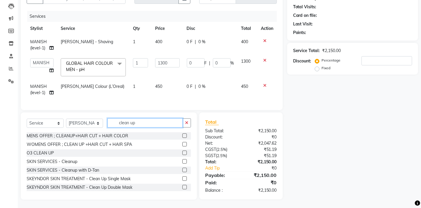
type input "clean up"
click at [186, 153] on label at bounding box center [184, 153] width 4 height 4
click at [186, 153] on input "checkbox" at bounding box center [184, 153] width 4 height 4
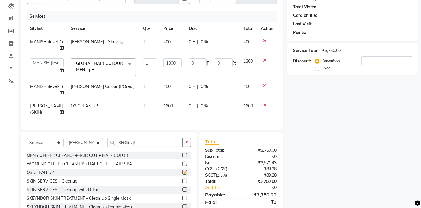
checkbox input "false"
click at [166, 107] on td "1600" at bounding box center [172, 109] width 25 height 20
select select "83819"
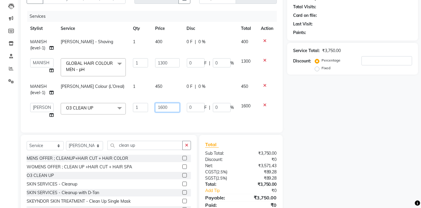
click at [172, 108] on input "1600" at bounding box center [167, 107] width 24 height 9
type input "1"
type input "500"
click at [179, 91] on td "450" at bounding box center [166, 90] width 31 height 20
select select "67954"
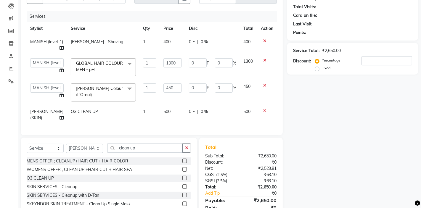
click at [169, 111] on td "500" at bounding box center [172, 115] width 25 height 20
select select "83819"
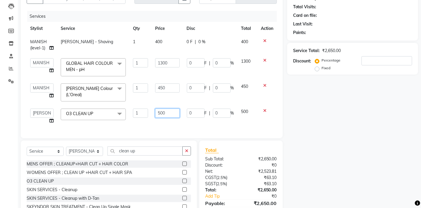
click at [170, 114] on input "500" at bounding box center [167, 113] width 24 height 9
type input "5"
type input "300"
click at [175, 118] on td "300" at bounding box center [166, 116] width 31 height 22
select select "83819"
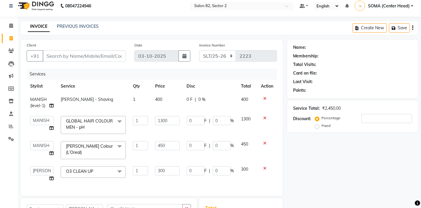
scroll to position [4, 0]
click at [105, 59] on input "Client" at bounding box center [84, 56] width 83 height 11
type input "9"
type input "0"
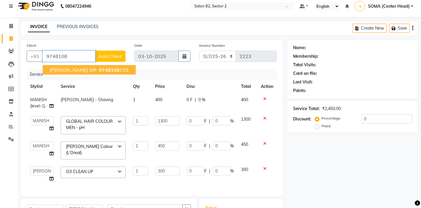
click at [99, 67] on span "9748108" at bounding box center [109, 70] width 21 height 6
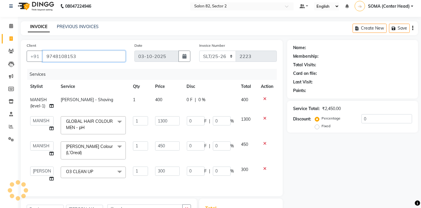
type input "9748108153"
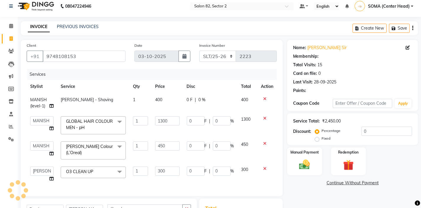
select select "1: Object"
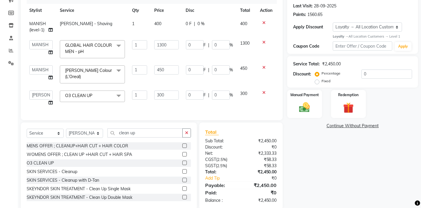
scroll to position [91, 0]
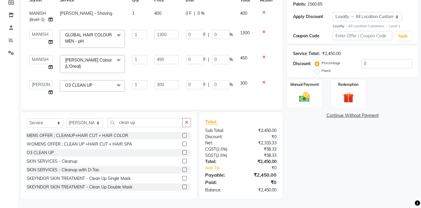
click at [93, 61] on span "BEARD - Beard Colour (L’Oreal)" at bounding box center [88, 63] width 47 height 12
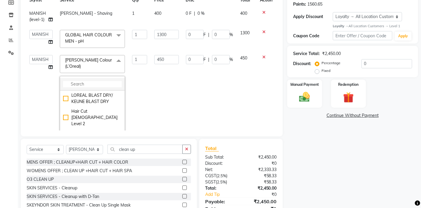
click at [83, 85] on input "multiselect-search" at bounding box center [92, 84] width 59 height 6
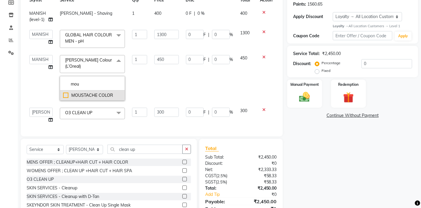
type input "mou"
click at [68, 96] on div "MOUSTACHE COLOR" at bounding box center [92, 95] width 59 height 6
checkbox input "true"
type input "250"
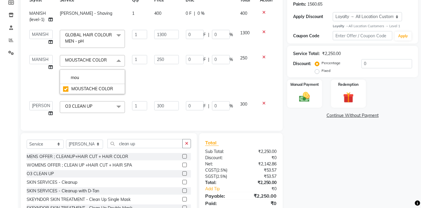
click at [163, 76] on td "250" at bounding box center [166, 74] width 31 height 46
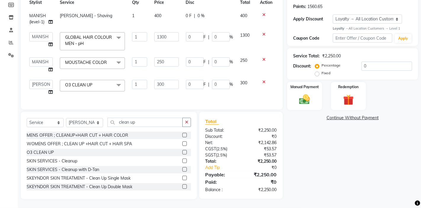
scroll to position [88, 0]
click at [343, 102] on img at bounding box center [348, 100] width 18 height 14
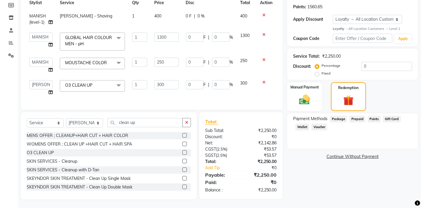
click at [374, 118] on span "Points" at bounding box center [373, 119] width 13 height 7
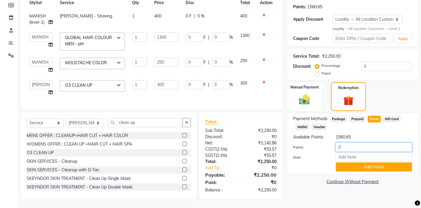
click at [351, 149] on input "0" at bounding box center [373, 147] width 76 height 9
type input "500"
click at [354, 167] on button "Add Points" at bounding box center [373, 166] width 76 height 9
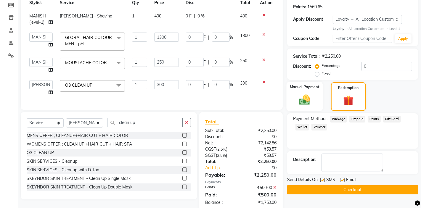
click at [292, 101] on div "Manual Payment" at bounding box center [304, 97] width 36 height 30
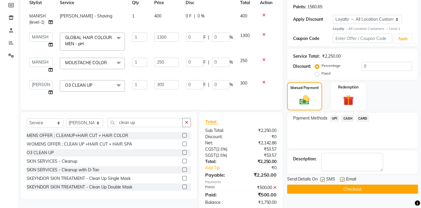
click at [347, 117] on span "CASH" at bounding box center [347, 118] width 13 height 7
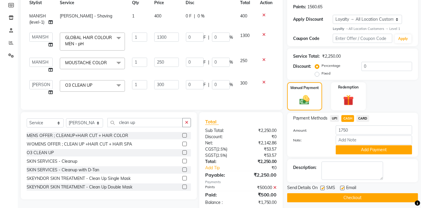
click at [335, 118] on span "UPI" at bounding box center [334, 118] width 9 height 7
click at [345, 149] on button "Add Payment" at bounding box center [373, 149] width 76 height 9
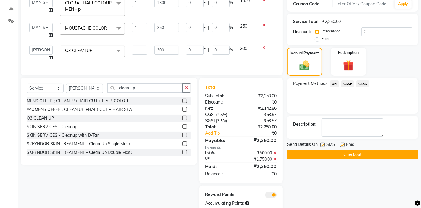
scroll to position [124, 0]
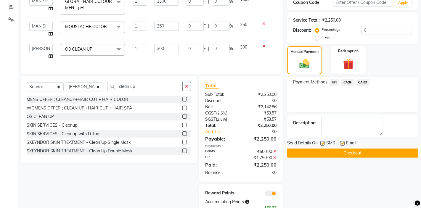
click at [316, 154] on button "Checkout" at bounding box center [352, 153] width 131 height 9
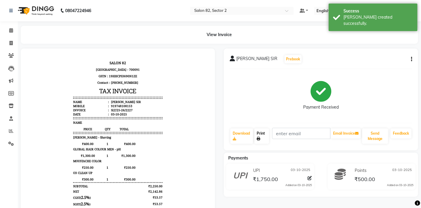
click at [264, 138] on link "Print" at bounding box center [261, 135] width 15 height 15
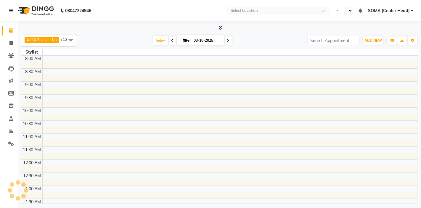
select select "en"
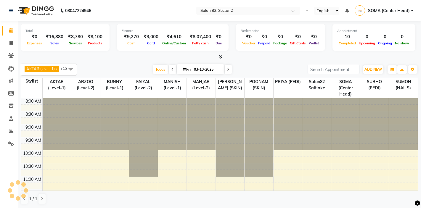
select select "en"
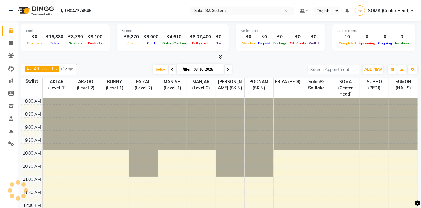
select select "en"
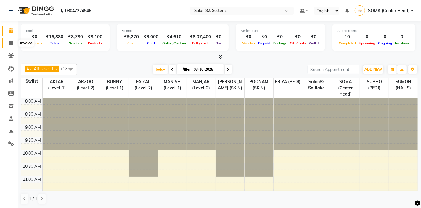
click at [9, 43] on icon at bounding box center [10, 43] width 3 height 4
select select "service"
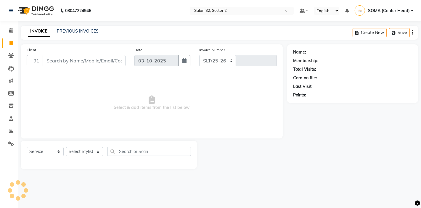
select select "8703"
type input "2224"
click at [84, 154] on select "Select Stylist" at bounding box center [84, 151] width 37 height 9
select select "33727"
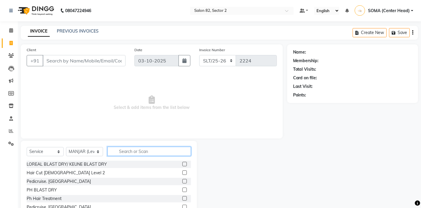
click at [131, 153] on input "text" at bounding box center [148, 151] width 83 height 9
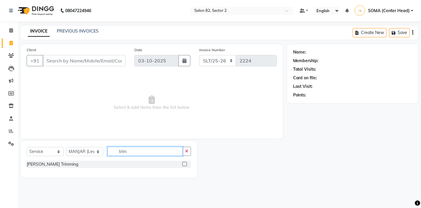
type input "trim"
click at [184, 164] on label at bounding box center [184, 164] width 4 height 4
click at [184, 164] on input "checkbox" at bounding box center [184, 164] width 4 height 4
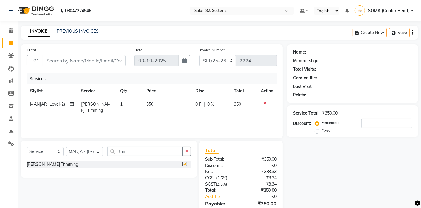
checkbox input "false"
click at [108, 64] on input "Client" at bounding box center [84, 60] width 83 height 11
type input "9"
type input "0"
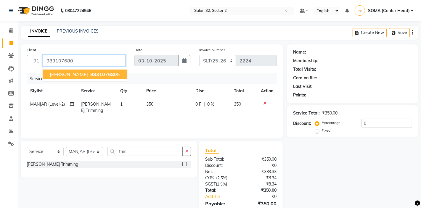
click at [90, 72] on span "983107680" at bounding box center [103, 74] width 27 height 6
type input "9831076805"
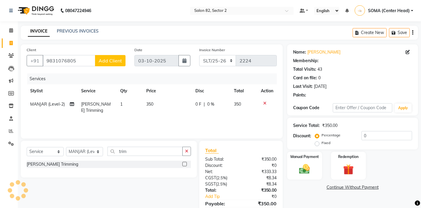
select select "1: Object"
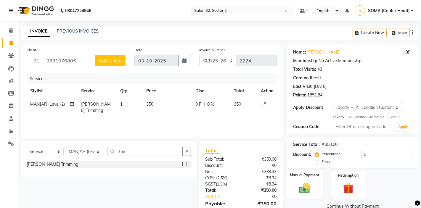
click at [296, 190] on img at bounding box center [304, 188] width 18 height 13
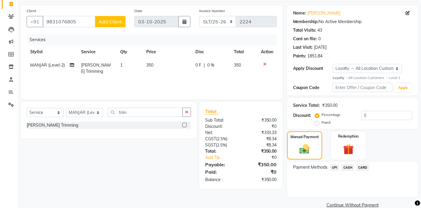
scroll to position [48, 0]
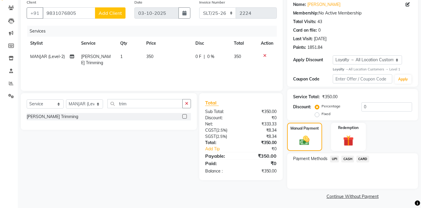
click at [361, 157] on span "CARD" at bounding box center [362, 159] width 13 height 7
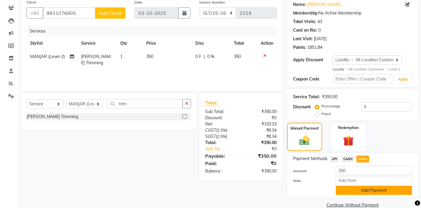
click at [345, 192] on button "Add Payment" at bounding box center [373, 190] width 76 height 9
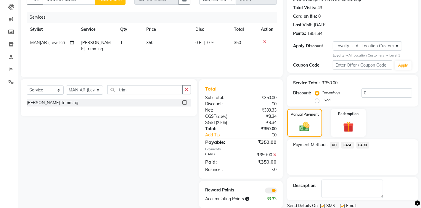
scroll to position [83, 0]
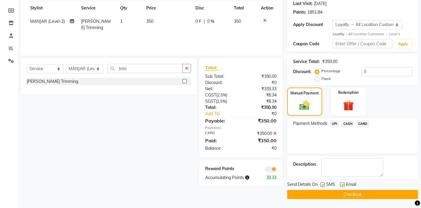
click at [344, 191] on button "Checkout" at bounding box center [352, 194] width 131 height 9
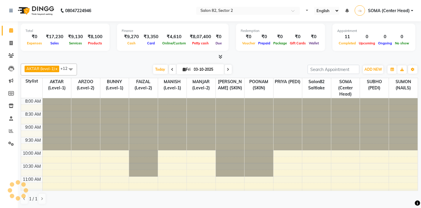
select select "en"
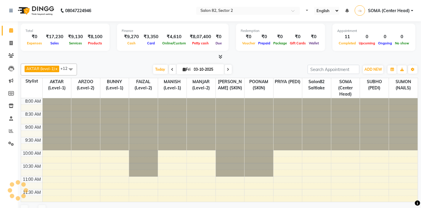
select select "en"
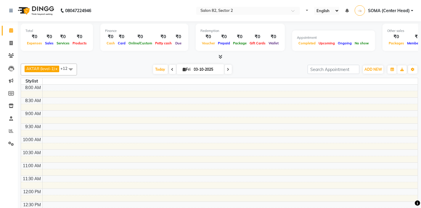
select select "en"
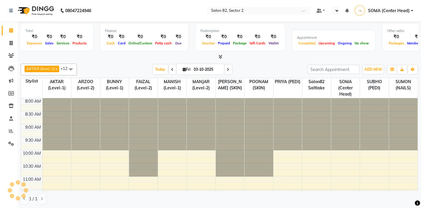
select select "en"
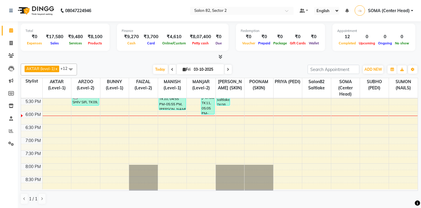
scroll to position [0, 0]
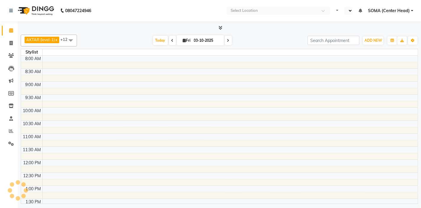
select select "en"
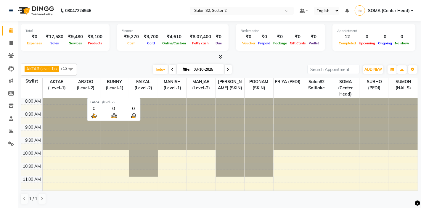
scroll to position [0, 0]
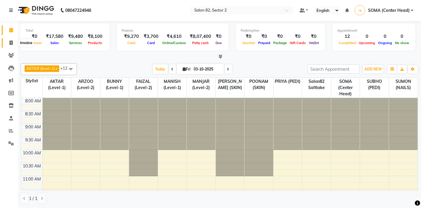
click at [11, 43] on icon at bounding box center [10, 43] width 3 height 4
select select "service"
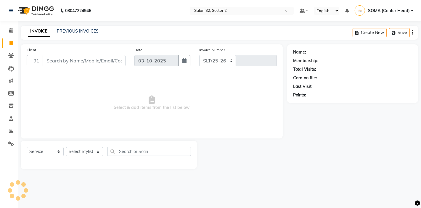
select select "8703"
type input "2225"
click at [84, 32] on link "PREVIOUS INVOICES" at bounding box center [78, 30] width 42 height 5
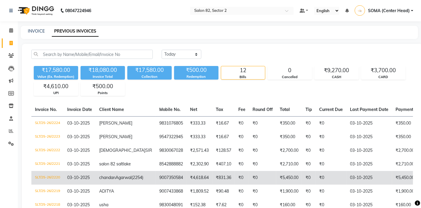
click at [187, 182] on td "₹4,618.64" at bounding box center [199, 178] width 26 height 14
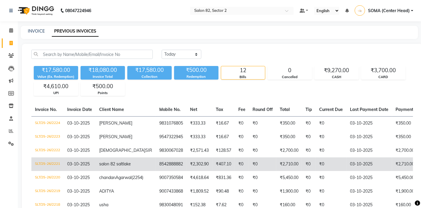
click at [212, 166] on td "₹407.10" at bounding box center [223, 164] width 22 height 14
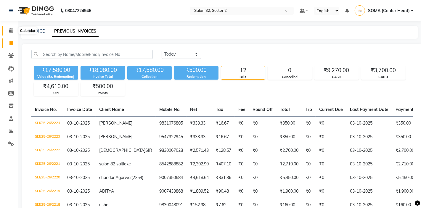
click at [11, 29] on icon at bounding box center [11, 30] width 4 height 4
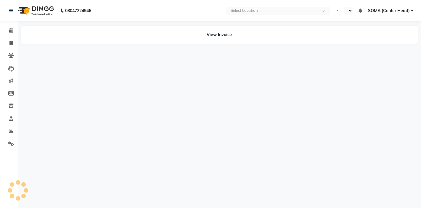
select select "en"
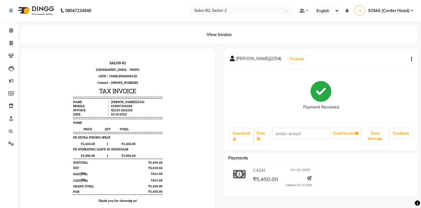
click at [411, 59] on icon "button" at bounding box center [411, 59] width 1 height 0
click at [394, 53] on div "Edit Item Staff" at bounding box center [388, 55] width 28 height 7
select select
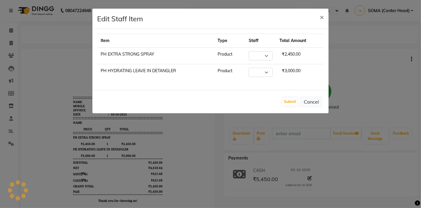
select select "63445"
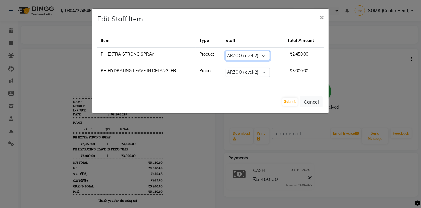
click at [239, 54] on select "Select AKTAR (level-1) ARZOO (level-2) BUNNY (level-1) FAIZAL (level-2) [PERSON…" at bounding box center [247, 55] width 44 height 9
select select "34192"
click at [240, 72] on select "Select AKTAR (level-1) ARZOO (level-2) BUNNY (level-1) FAIZAL (level-2) [PERSON…" at bounding box center [247, 72] width 44 height 9
select select "34192"
click at [255, 75] on select "Select AKTAR (level-1) ARZOO (level-2) BUNNY (level-1) FAIZAL (level-2) [PERSON…" at bounding box center [247, 72] width 44 height 9
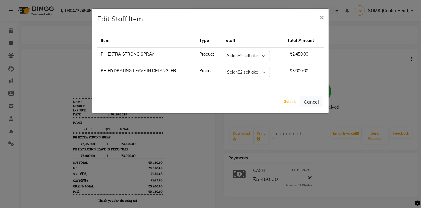
click at [292, 102] on button "Submit" at bounding box center [289, 102] width 15 height 8
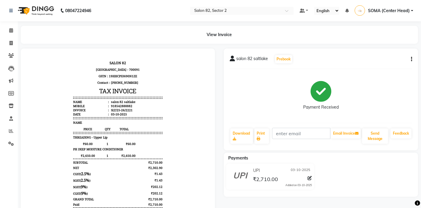
click at [411, 59] on icon "button" at bounding box center [411, 59] width 1 height 0
click at [372, 59] on div "Edit Item Staff" at bounding box center [381, 58] width 41 height 7
select select
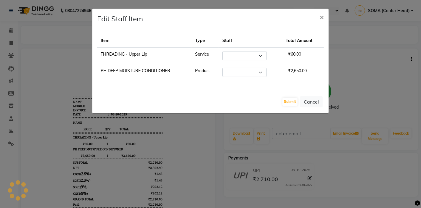
select select "83819"
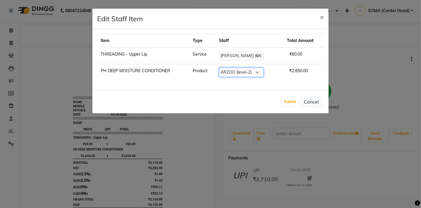
click at [233, 73] on select "Select AKTAR (level-1) ARZOO (level-2) BUNNY (level-1) FAIZAL (level-2) [PERSON…" at bounding box center [241, 72] width 44 height 9
select select "34192"
click at [291, 102] on button "Submit" at bounding box center [289, 102] width 15 height 8
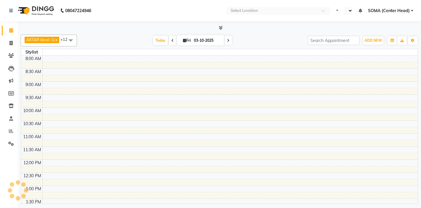
select select "en"
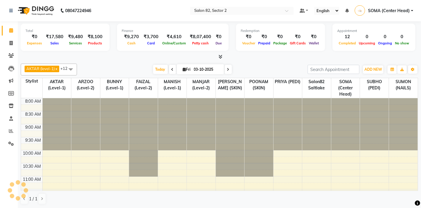
scroll to position [236, 0]
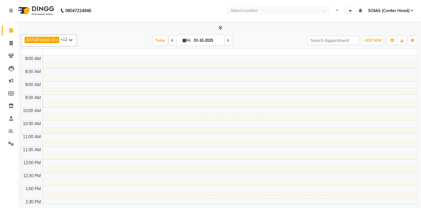
select select "en"
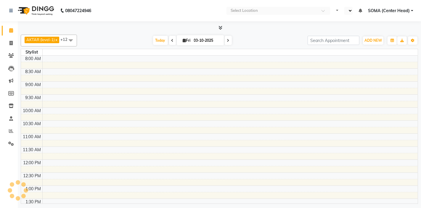
select select "en"
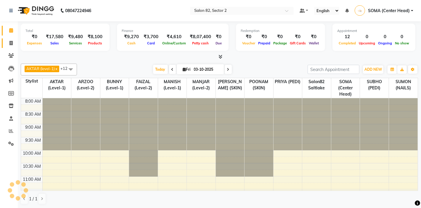
click at [13, 43] on span at bounding box center [11, 43] width 10 height 7
select select "service"
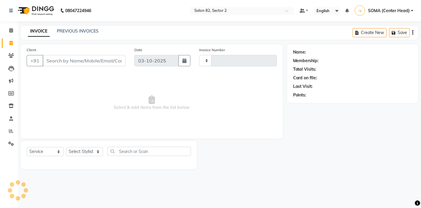
type input "2225"
select select "8703"
click at [84, 151] on select "Select Stylist AKTAR (level-1) ARZOO (level-2) BUNNY (level-1) FAIZAL (level-2)…" at bounding box center [84, 151] width 37 height 9
select select "67954"
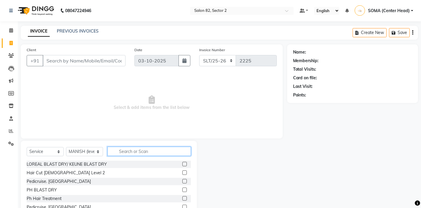
click at [120, 153] on input "text" at bounding box center [148, 151] width 83 height 9
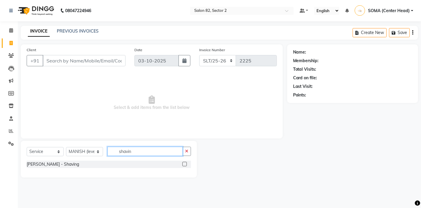
type input "shavin"
click at [186, 164] on div at bounding box center [186, 164] width 9 height 7
click at [183, 163] on label at bounding box center [184, 164] width 4 height 4
click at [183, 163] on input "checkbox" at bounding box center [184, 164] width 4 height 4
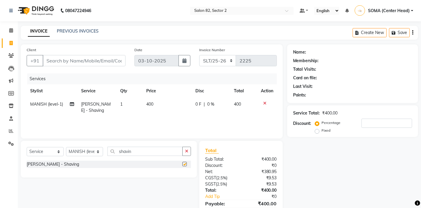
checkbox input "false"
click at [84, 64] on input "Client" at bounding box center [84, 60] width 83 height 11
click at [91, 56] on input "Client" at bounding box center [84, 60] width 83 height 11
type input "8"
type input "0"
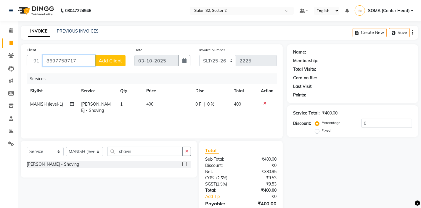
type input "8697758717"
click at [108, 60] on span "Add Client" at bounding box center [110, 61] width 23 height 6
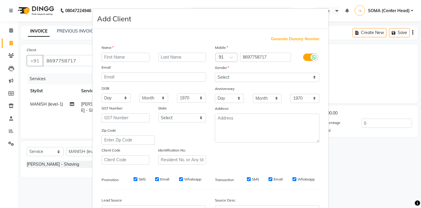
click at [85, 62] on ngb-modal-window "Add Client Generate Dummy Number Name Email DOB Day 01 02 03 04 05 06 07 08 09 …" at bounding box center [210, 104] width 421 height 208
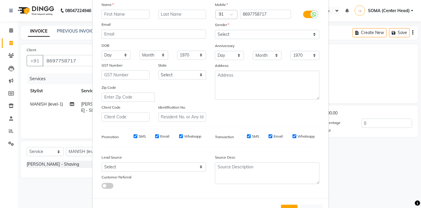
scroll to position [59, 0]
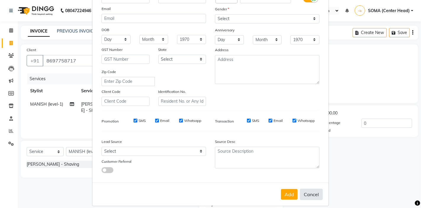
click at [311, 194] on button "Cancel" at bounding box center [311, 194] width 23 height 11
select select
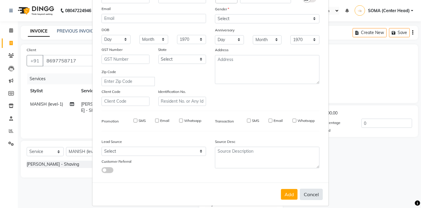
select select
checkbox input "false"
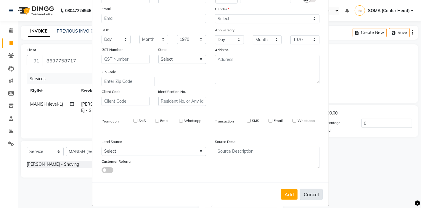
checkbox input "false"
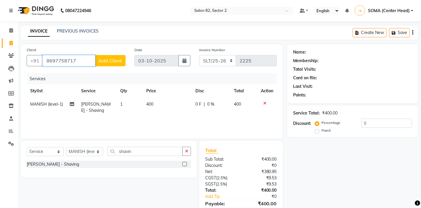
click at [88, 61] on input "8697758717" at bounding box center [69, 60] width 53 height 11
type input "8"
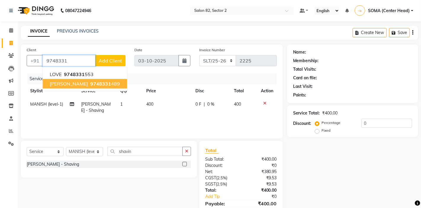
click at [90, 84] on span "9748331" at bounding box center [100, 84] width 21 height 6
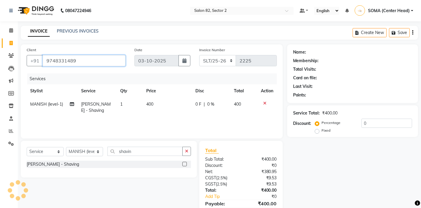
type input "9748331489"
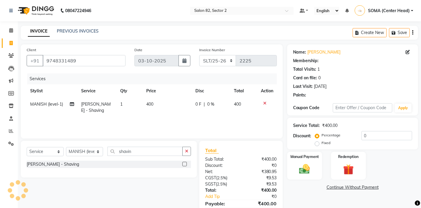
select select "1: Object"
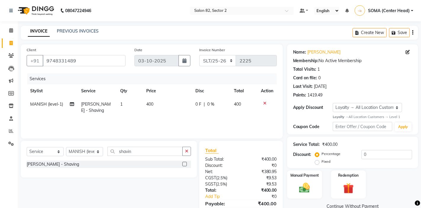
scroll to position [28, 0]
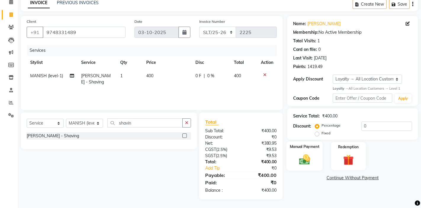
click at [309, 155] on img at bounding box center [304, 159] width 18 height 13
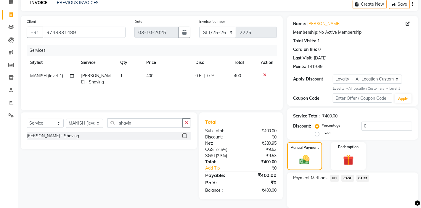
click at [343, 179] on span "CASH" at bounding box center [347, 178] width 13 height 7
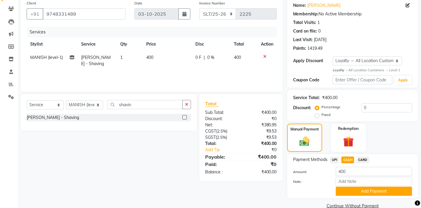
scroll to position [58, 0]
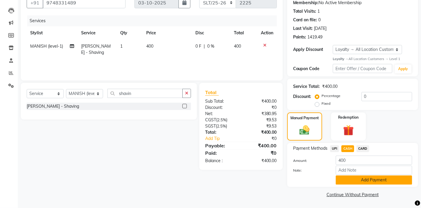
click at [350, 180] on button "Add Payment" at bounding box center [373, 179] width 76 height 9
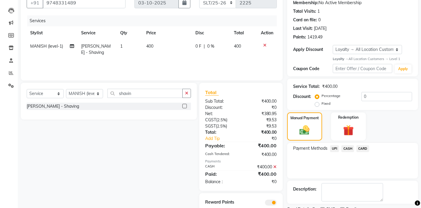
scroll to position [83, 0]
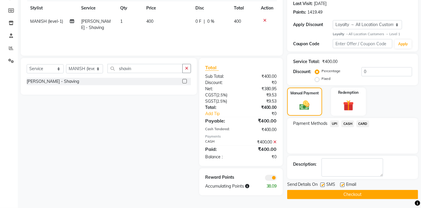
click at [338, 195] on button "Checkout" at bounding box center [352, 194] width 131 height 9
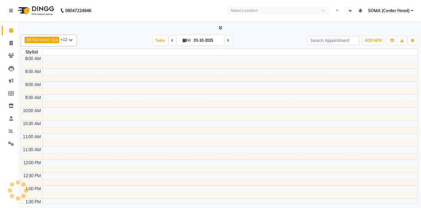
select select "en"
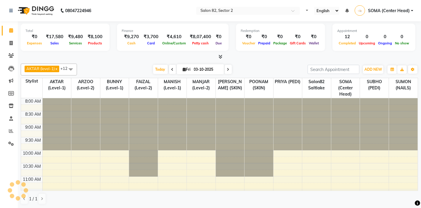
select select "en"
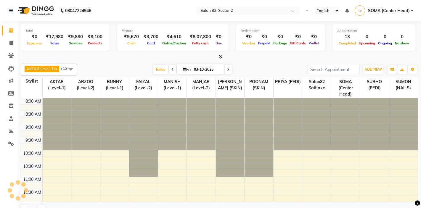
select select "en"
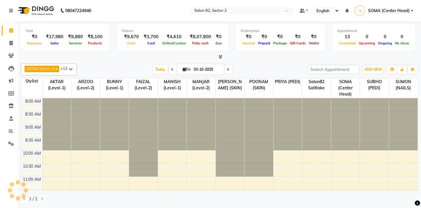
select select "en"
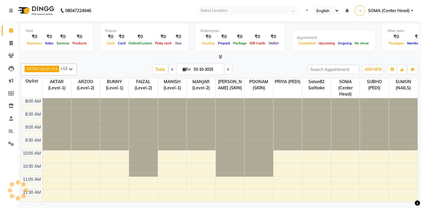
select select "en"
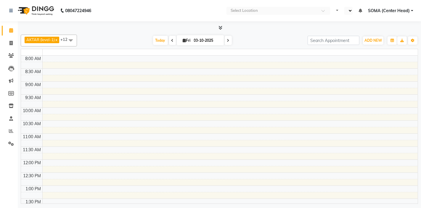
select select "en"
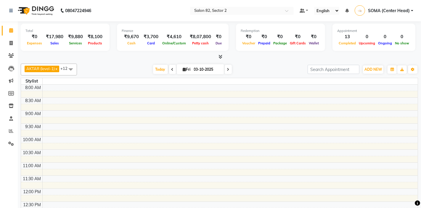
select select "en"
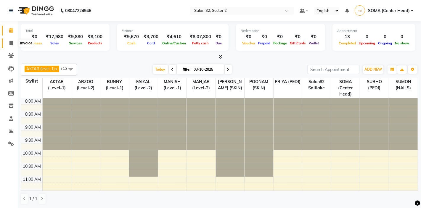
click at [12, 43] on icon at bounding box center [10, 43] width 3 height 4
select select "service"
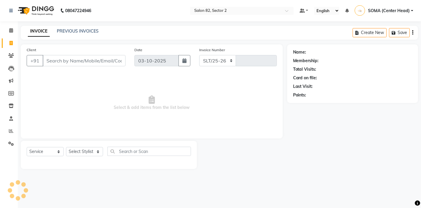
select select "8703"
type input "2226"
click at [77, 156] on select "Select Stylist AKTAR (level-1) ARZOO (level-2) BUNNY (level-1) FAIZAL (level-2)…" at bounding box center [84, 151] width 37 height 9
select select "63445"
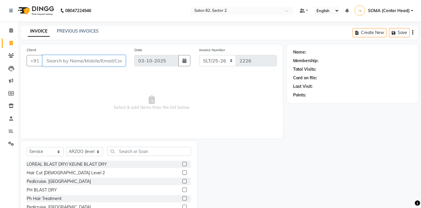
click at [98, 57] on input "Client" at bounding box center [84, 60] width 83 height 11
click at [82, 59] on input "Client" at bounding box center [84, 60] width 83 height 11
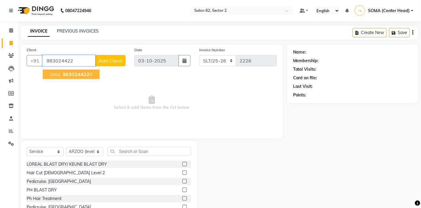
click at [80, 73] on span "983024422" at bounding box center [76, 74] width 27 height 6
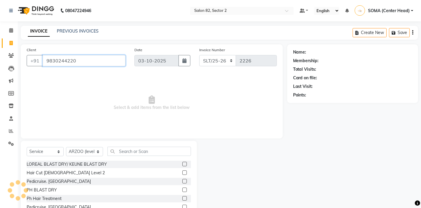
type input "9830244220"
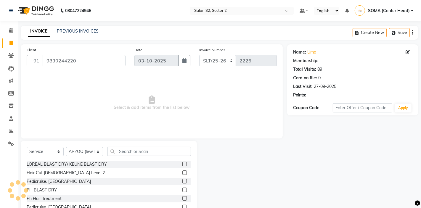
select select "1: Object"
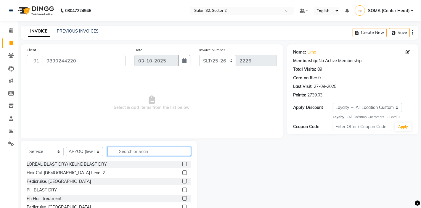
click at [131, 155] on input "text" at bounding box center [148, 151] width 83 height 9
click at [122, 152] on input "text" at bounding box center [148, 151] width 83 height 9
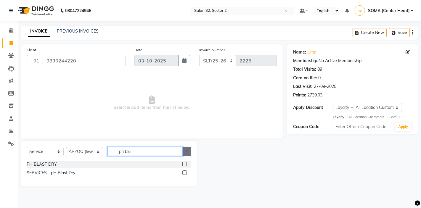
type input "ph bla"
click at [188, 152] on icon "button" at bounding box center [186, 151] width 3 height 4
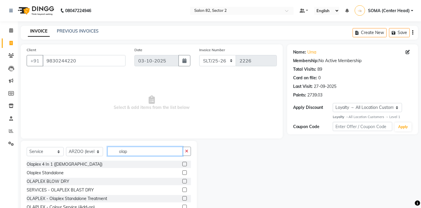
type input "olap"
click at [185, 190] on label at bounding box center [184, 190] width 4 height 4
click at [185, 190] on input "checkbox" at bounding box center [184, 190] width 4 height 4
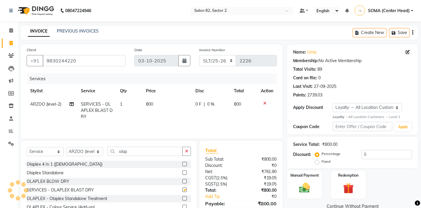
checkbox input "false"
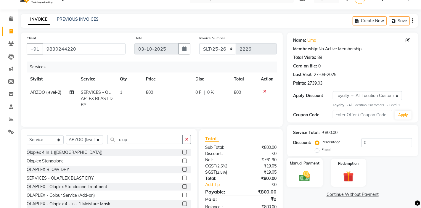
scroll to position [15, 0]
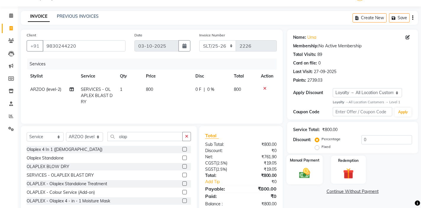
click at [309, 167] on img at bounding box center [304, 173] width 18 height 13
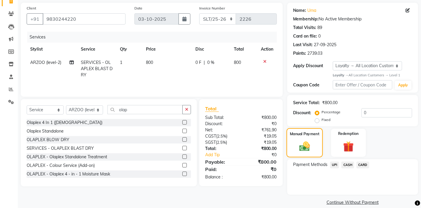
scroll to position [44, 0]
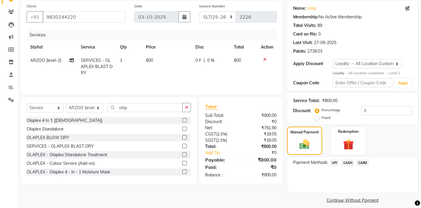
click at [334, 162] on span "UPI" at bounding box center [334, 162] width 9 height 7
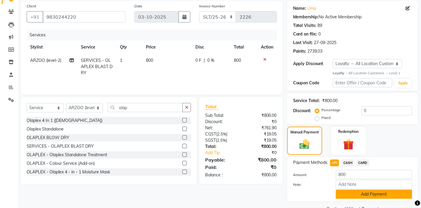
click at [341, 192] on button "Add Payment" at bounding box center [373, 194] width 76 height 9
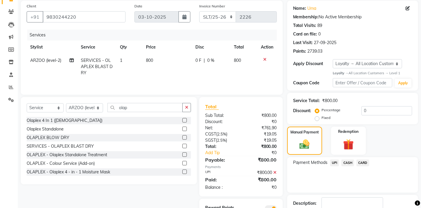
scroll to position [83, 0]
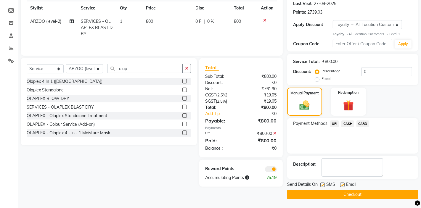
click at [329, 191] on button "Checkout" at bounding box center [352, 194] width 131 height 9
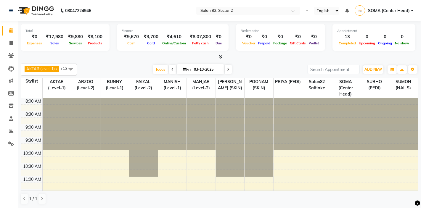
select select "en"
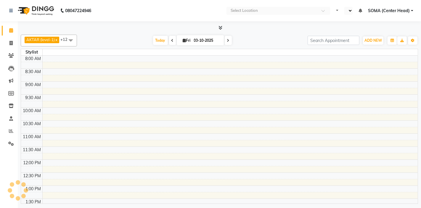
select select "en"
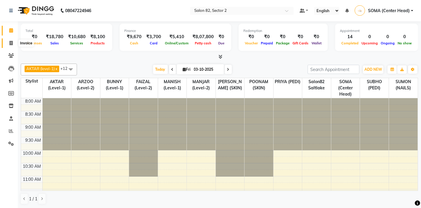
click at [11, 43] on icon at bounding box center [10, 43] width 3 height 4
select select "service"
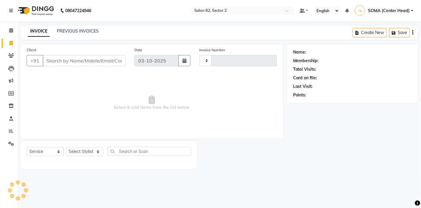
type input "2227"
select select "8703"
click at [85, 151] on select "Select Stylist" at bounding box center [84, 151] width 37 height 9
select select "67954"
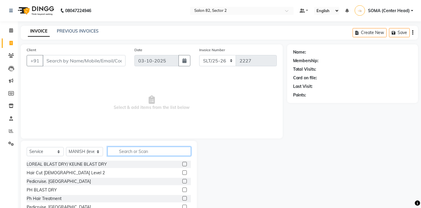
click at [135, 155] on input "text" at bounding box center [148, 151] width 83 height 9
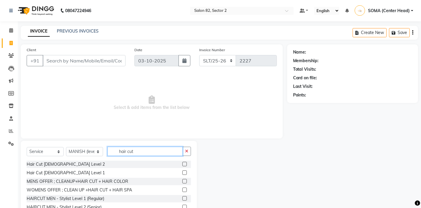
type input "hair cut"
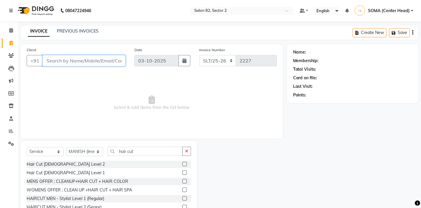
click at [95, 59] on input "Client" at bounding box center [84, 60] width 83 height 11
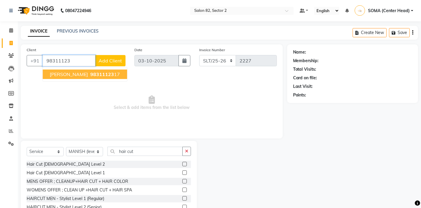
click at [91, 75] on ngb-highlight "98311123 17" at bounding box center [104, 74] width 31 height 6
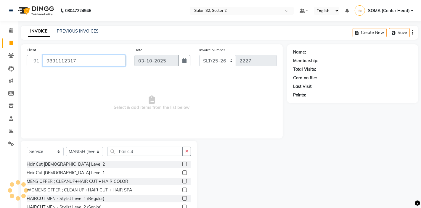
type input "9831112317"
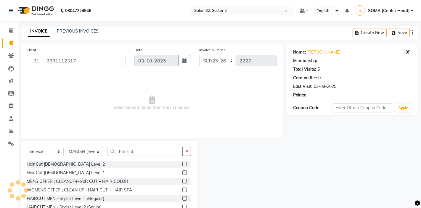
select select "1: Object"
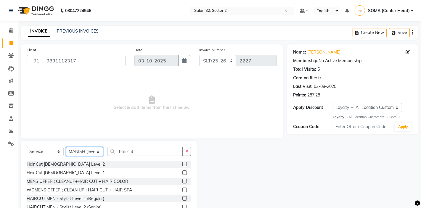
click at [83, 152] on select "Select Stylist AKTAR (level-1) ARZOO (level-2) BUNNY (level-1) FAIZAL (level-2)…" at bounding box center [84, 151] width 37 height 9
select select "33727"
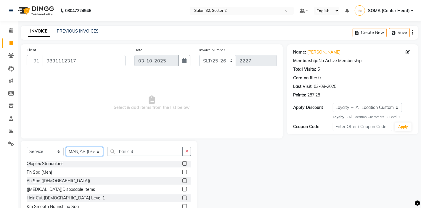
scroll to position [71, 0]
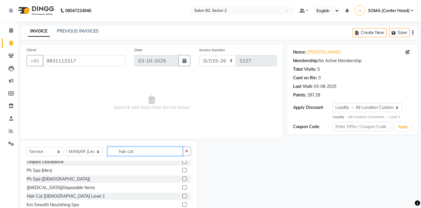
click at [135, 153] on input "hair cut" at bounding box center [144, 151] width 75 height 9
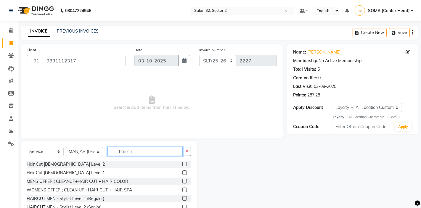
type input "hair cut"
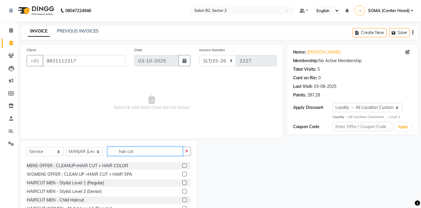
scroll to position [19, 0]
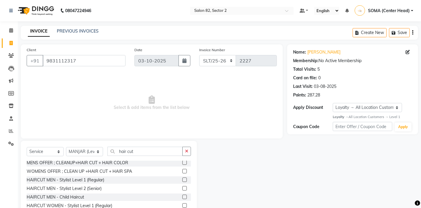
click at [183, 180] on label at bounding box center [184, 179] width 4 height 4
click at [183, 180] on input "checkbox" at bounding box center [184, 180] width 4 height 4
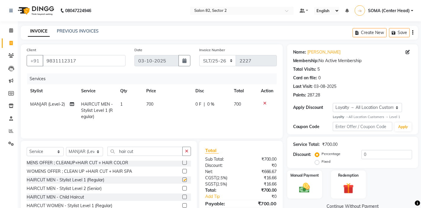
checkbox input "false"
click at [308, 185] on img at bounding box center [304, 188] width 18 height 13
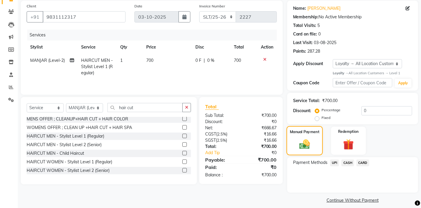
scroll to position [49, 0]
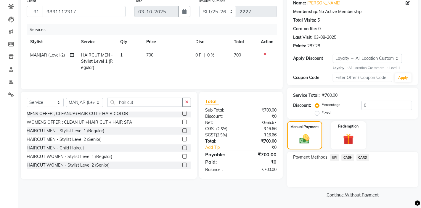
click at [345, 158] on span "CASH" at bounding box center [347, 157] width 13 height 7
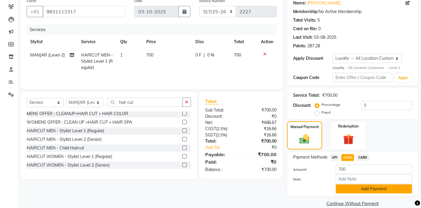
click at [348, 187] on button "Add Payment" at bounding box center [373, 188] width 76 height 9
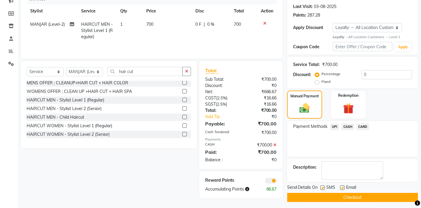
scroll to position [83, 0]
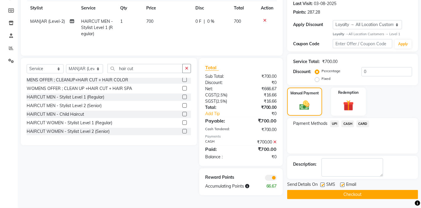
click at [340, 198] on button "Checkout" at bounding box center [352, 194] width 131 height 9
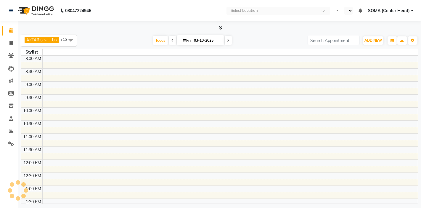
select select "en"
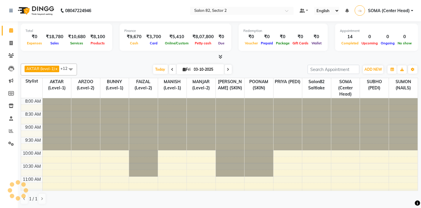
select select "en"
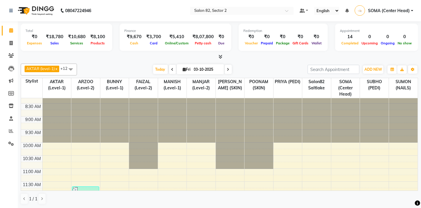
scroll to position [8, 0]
click at [372, 67] on span "ADD NEW" at bounding box center [372, 69] width 17 height 4
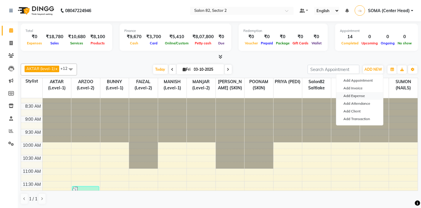
click at [358, 95] on link "Add Expense" at bounding box center [359, 96] width 47 height 8
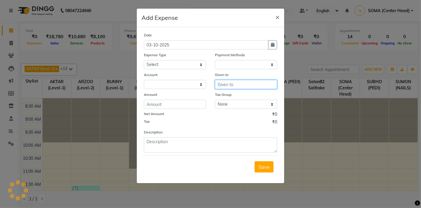
click at [238, 86] on input "text" at bounding box center [246, 84] width 62 height 9
select select "1"
select select "4098"
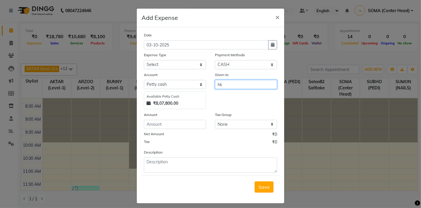
type input "hk"
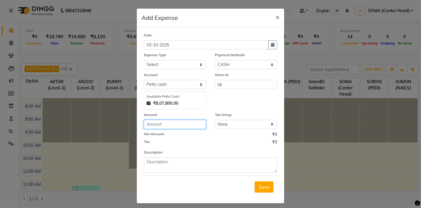
click at [165, 129] on input "number" at bounding box center [175, 124] width 62 height 9
type input "248"
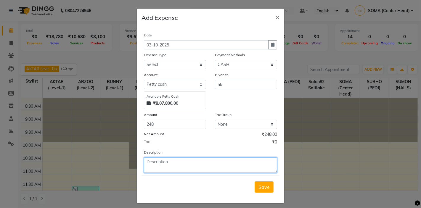
click at [164, 161] on textarea at bounding box center [210, 164] width 133 height 15
type textarea "milk"
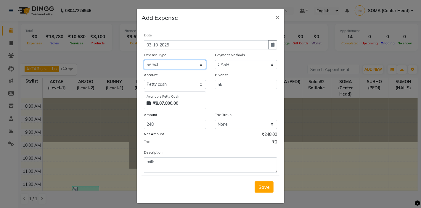
click at [171, 62] on select "Select Advance Salary Bank charges Car maintenance Cash transfer to bank Client…" at bounding box center [175, 64] width 62 height 9
select select "11456"
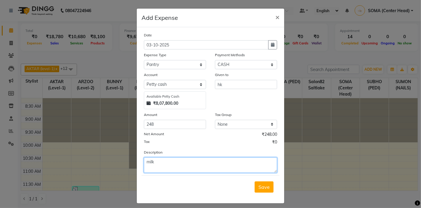
click at [176, 168] on textarea "milk" at bounding box center [210, 164] width 133 height 15
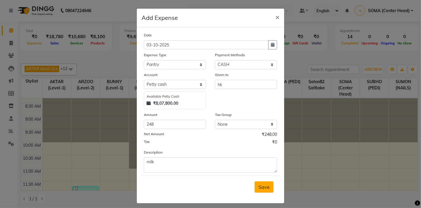
click at [263, 183] on button "Save" at bounding box center [263, 186] width 19 height 11
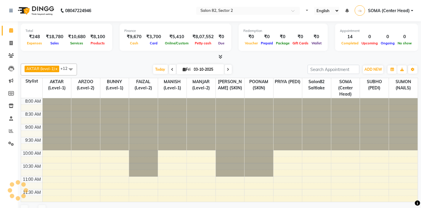
select select "en"
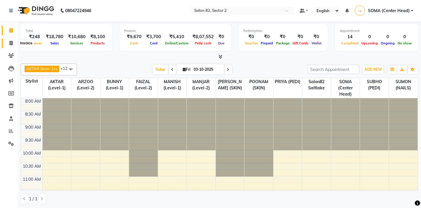
click at [10, 42] on icon at bounding box center [10, 43] width 3 height 4
select select "service"
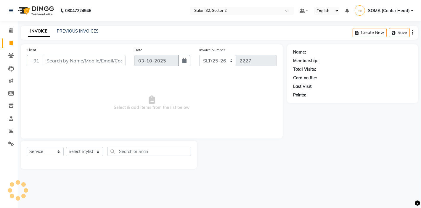
click at [56, 61] on input "Client" at bounding box center [84, 60] width 83 height 11
type input "s"
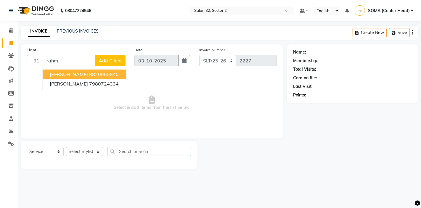
click at [62, 78] on button "shagufta rahman 8820050840" at bounding box center [84, 74] width 83 height 9
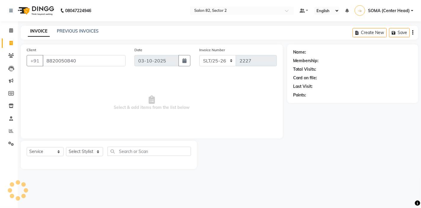
type input "8820050840"
select select "1: Object"
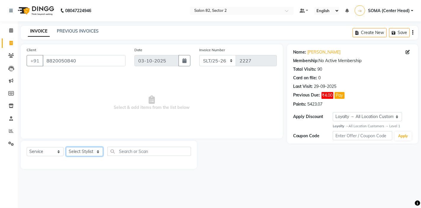
click at [85, 154] on select "Select Stylist AKTAR (level-1) ARZOO (level-2) BUNNY (level-1) FAIZAL (level-2)…" at bounding box center [84, 151] width 37 height 9
select select "67954"
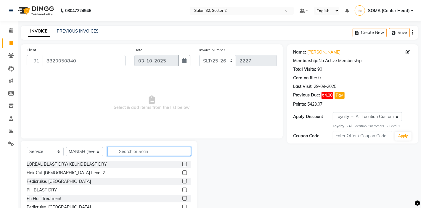
click at [143, 149] on input "text" at bounding box center [148, 151] width 83 height 9
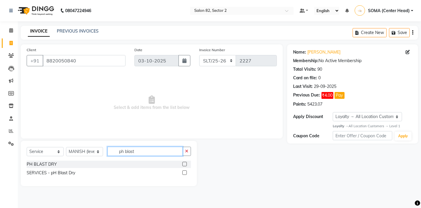
type input "ph blast"
click at [184, 165] on label at bounding box center [184, 164] width 4 height 4
click at [184, 165] on input "checkbox" at bounding box center [184, 164] width 4 height 4
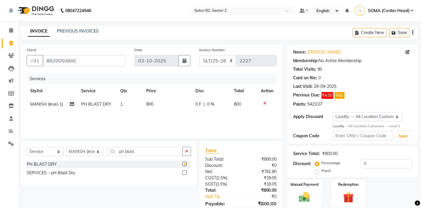
checkbox input "false"
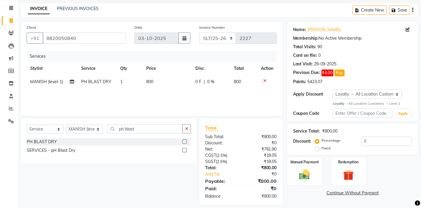
scroll to position [28, 0]
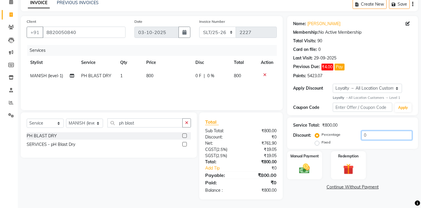
click at [372, 137] on input "0" at bounding box center [386, 135] width 51 height 9
type input "10"
click at [308, 169] on img at bounding box center [304, 168] width 18 height 13
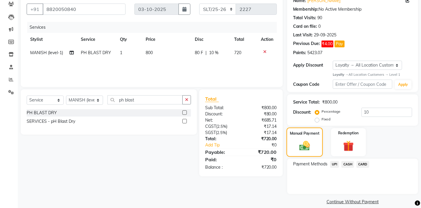
scroll to position [52, 0]
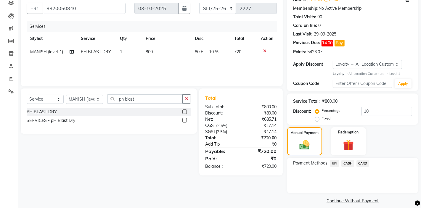
click at [208, 144] on link "Add Tip" at bounding box center [224, 144] width 47 height 6
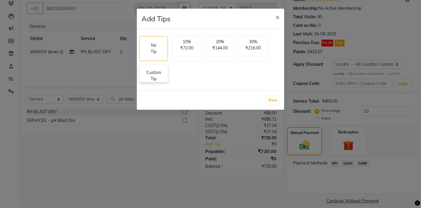
click at [157, 78] on p "Custom Tip" at bounding box center [153, 76] width 21 height 12
select select "67954"
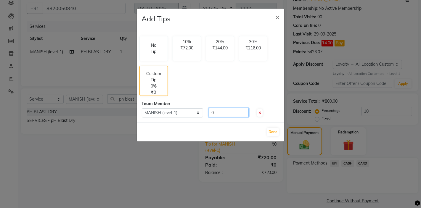
click at [228, 116] on input "0" at bounding box center [229, 112] width 40 height 9
type input "100"
click at [272, 130] on button "Done" at bounding box center [273, 132] width 12 height 8
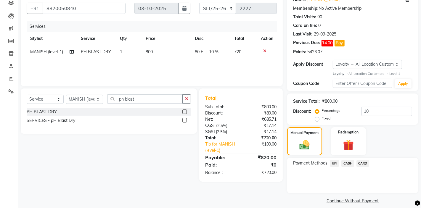
click at [337, 163] on span "UPI" at bounding box center [334, 163] width 9 height 7
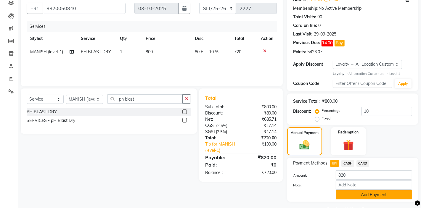
click at [343, 196] on button "Add Payment" at bounding box center [373, 194] width 76 height 9
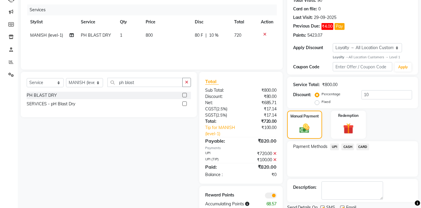
scroll to position [92, 0]
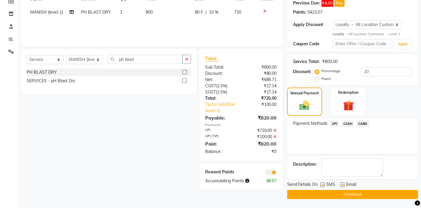
click at [343, 196] on button "Checkout" at bounding box center [352, 194] width 131 height 9
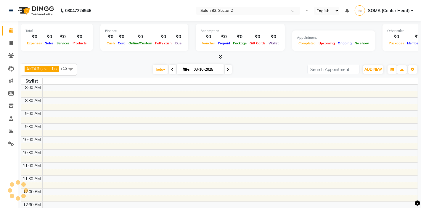
select select "en"
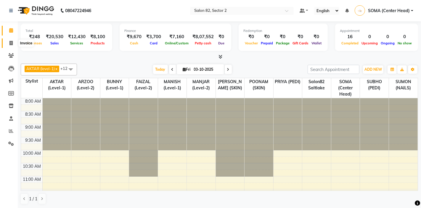
click at [13, 43] on span at bounding box center [11, 43] width 10 height 7
select select "service"
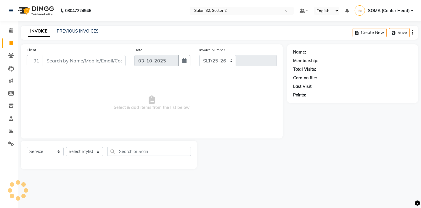
select select "8703"
type input "2228"
click at [56, 61] on input "Client" at bounding box center [84, 60] width 83 height 11
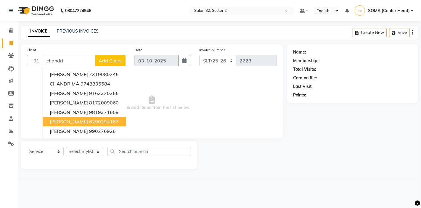
click at [64, 124] on span "[PERSON_NAME]" at bounding box center [69, 122] width 38 height 6
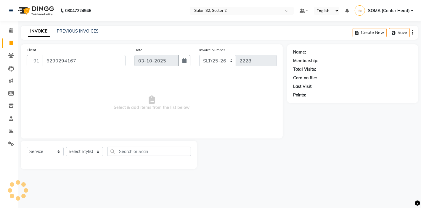
type input "6290294167"
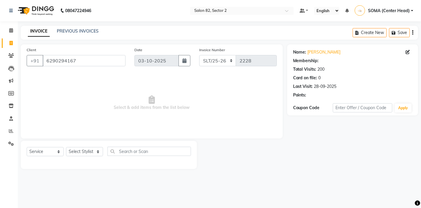
select select "1: Object"
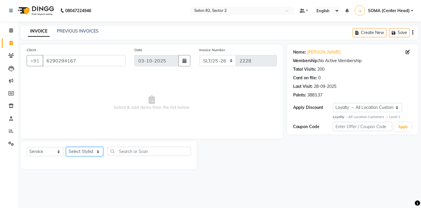
click at [76, 152] on select "Select Stylist AKTAR (level-1) ARZOO (level-2) BUNNY (level-1) FAIZAL (level-2)…" at bounding box center [84, 151] width 37 height 9
select select "83819"
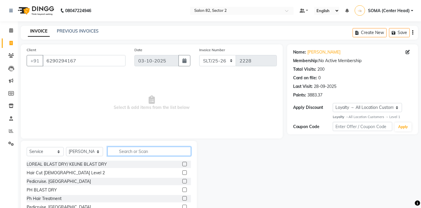
click at [125, 150] on input "text" at bounding box center [148, 151] width 83 height 9
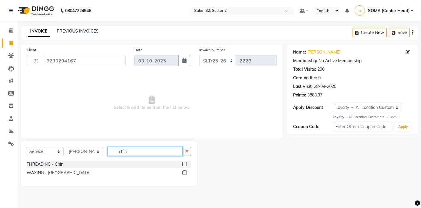
type input "chin"
click at [184, 163] on label at bounding box center [184, 164] width 4 height 4
click at [184, 163] on input "checkbox" at bounding box center [184, 164] width 4 height 4
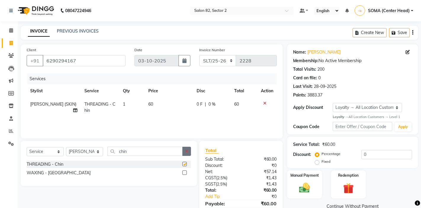
checkbox input "false"
click at [188, 151] on icon "button" at bounding box center [186, 151] width 3 height 4
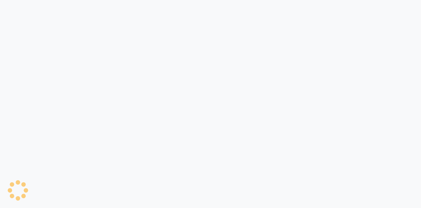
select select "service"
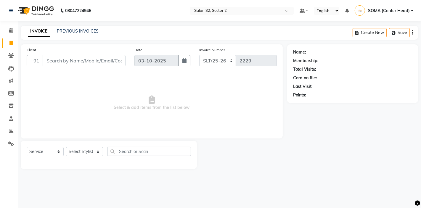
click at [64, 60] on input "Client" at bounding box center [84, 60] width 83 height 11
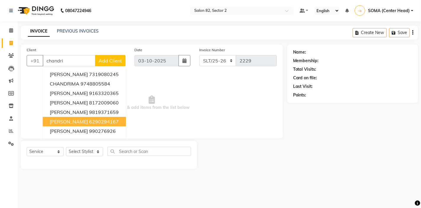
click at [75, 122] on span "[PERSON_NAME]" at bounding box center [69, 122] width 38 height 6
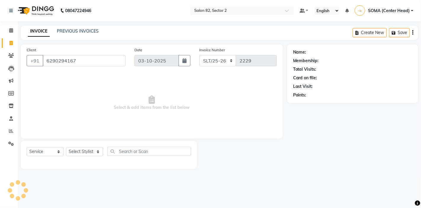
type input "6290294167"
select select "1: Object"
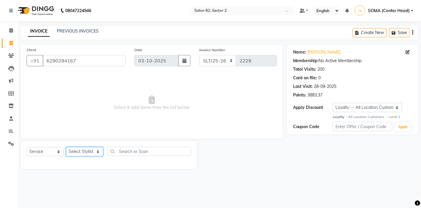
click at [78, 150] on select "Select Stylist AKTAR (level-1) ARZOO (level-2) BUNNY (level-1) FAIZAL (level-2)…" at bounding box center [84, 151] width 37 height 9
select select "83819"
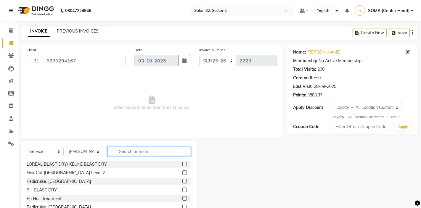
click at [128, 152] on input "text" at bounding box center [148, 151] width 83 height 9
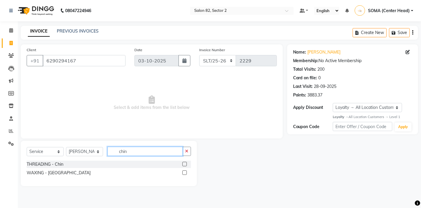
type input "chin"
click at [184, 164] on label at bounding box center [184, 164] width 4 height 4
click at [184, 164] on input "checkbox" at bounding box center [184, 164] width 4 height 4
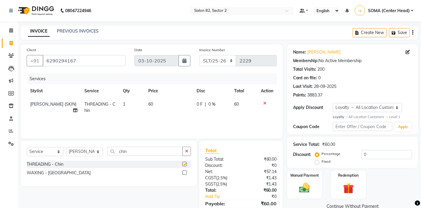
checkbox input "false"
click at [189, 151] on button "button" at bounding box center [186, 151] width 9 height 9
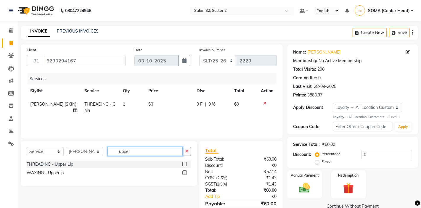
type input "upper"
click at [184, 164] on label at bounding box center [184, 164] width 4 height 4
click at [184, 164] on input "checkbox" at bounding box center [184, 164] width 4 height 4
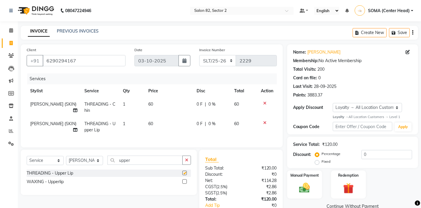
checkbox input "false"
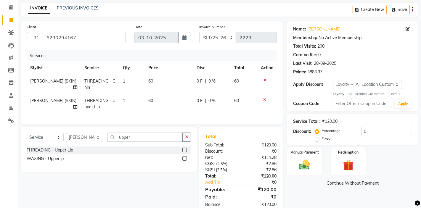
scroll to position [29, 0]
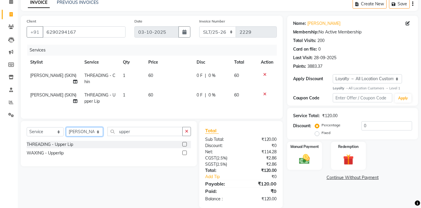
click at [80, 133] on select "Select Stylist AKTAR (level-1) ARZOO (level-2) BUNNY (level-1) FAIZAL (level-2)…" at bounding box center [84, 131] width 37 height 9
select select "67954"
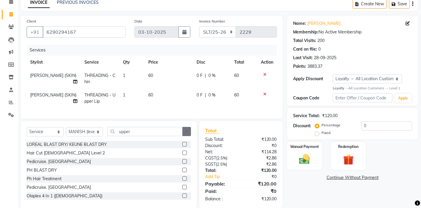
click at [188, 130] on icon "button" at bounding box center [186, 131] width 3 height 4
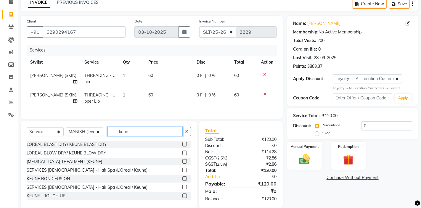
type input "keun"
click at [184, 144] on label at bounding box center [184, 144] width 4 height 4
click at [184, 144] on input "checkbox" at bounding box center [184, 145] width 4 height 4
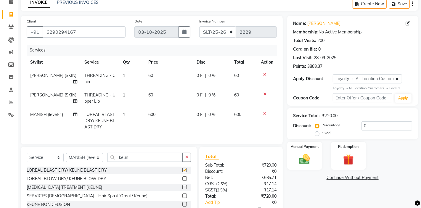
checkbox input "false"
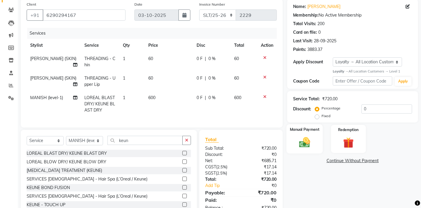
scroll to position [46, 0]
click at [156, 59] on td "60" at bounding box center [169, 61] width 48 height 20
select select "83819"
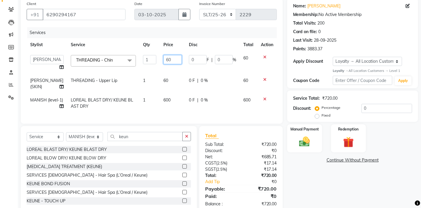
click at [167, 62] on input "60" at bounding box center [172, 59] width 18 height 9
type input "6"
type input "100"
click at [167, 72] on tbody "AKTAR (level-1) ARZOO (level-2) BUNNY (level-1) FAIZAL (level-2) INJAMAM MANISH…" at bounding box center [152, 82] width 250 height 62
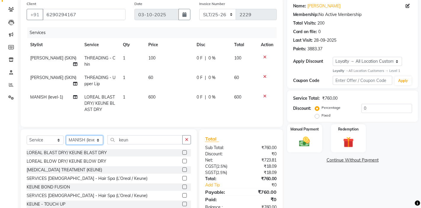
click at [78, 139] on select "Select Stylist AKTAR (level-1) ARZOO (level-2) BUNNY (level-1) FAIZAL (level-2)…" at bounding box center [84, 139] width 37 height 9
select select "83819"
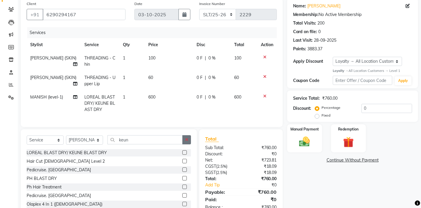
click at [186, 138] on icon "button" at bounding box center [186, 140] width 3 height 4
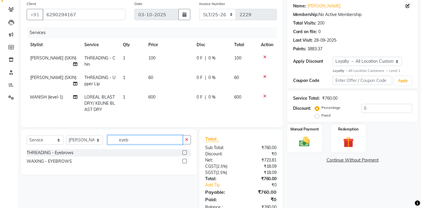
type input "eyeb"
click at [185, 152] on label at bounding box center [184, 152] width 4 height 4
click at [185, 152] on input "checkbox" at bounding box center [184, 153] width 4 height 4
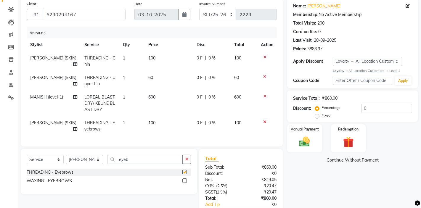
checkbox input "false"
click at [185, 160] on icon "button" at bounding box center [186, 159] width 3 height 4
type input "fore"
click at [184, 171] on label at bounding box center [184, 172] width 4 height 4
click at [184, 171] on input "checkbox" at bounding box center [184, 172] width 4 height 4
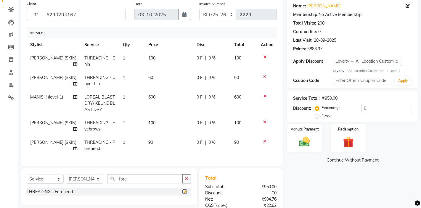
checkbox input "false"
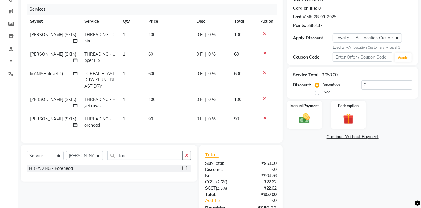
scroll to position [69, 0]
click at [264, 72] on icon at bounding box center [264, 73] width 3 height 4
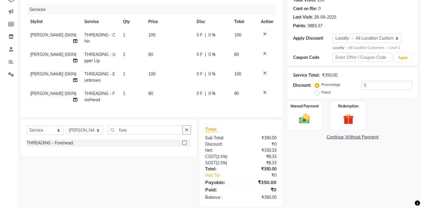
click at [264, 91] on icon at bounding box center [264, 93] width 3 height 4
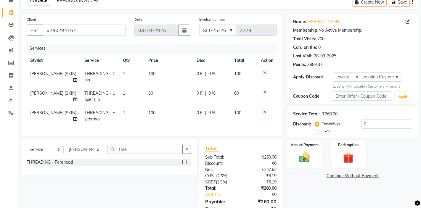
scroll to position [28, 0]
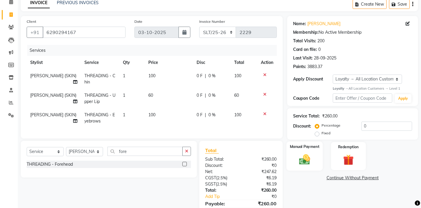
click at [308, 156] on img at bounding box center [304, 159] width 18 height 13
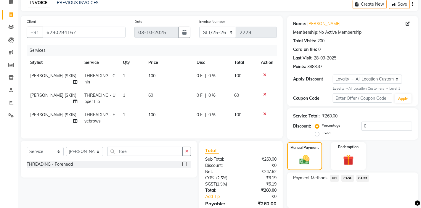
click at [349, 178] on span "CASH" at bounding box center [347, 178] width 13 height 7
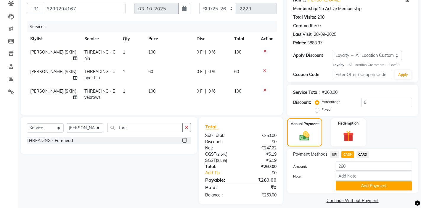
scroll to position [58, 0]
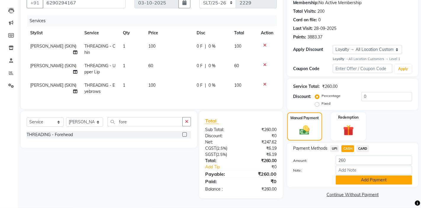
click at [349, 179] on button "Add Payment" at bounding box center [373, 179] width 76 height 9
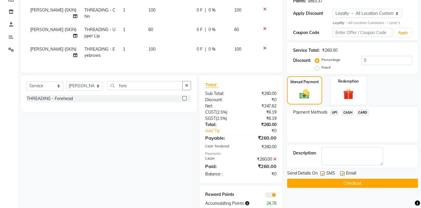
scroll to position [96, 0]
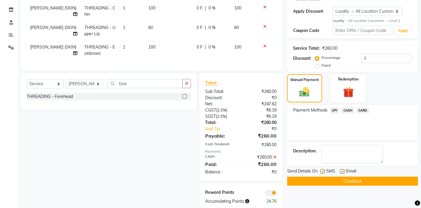
click at [335, 182] on button "Checkout" at bounding box center [352, 181] width 131 height 9
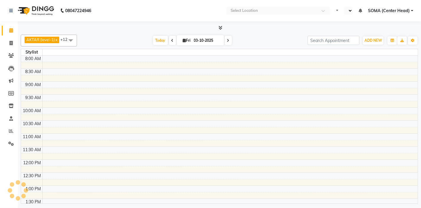
select select "en"
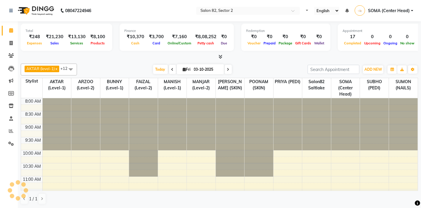
select select "en"
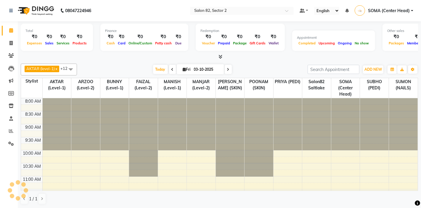
select select "en"
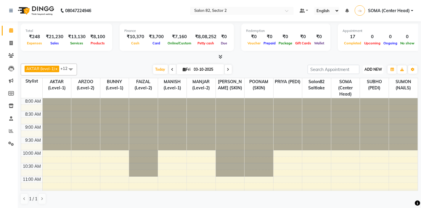
click at [372, 70] on span "ADD NEW" at bounding box center [372, 69] width 17 height 4
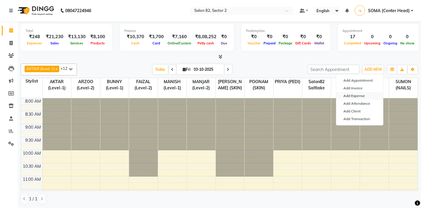
click at [352, 96] on link "Add Expense" at bounding box center [359, 96] width 47 height 8
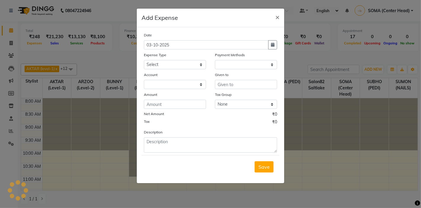
select select "1"
select select "4098"
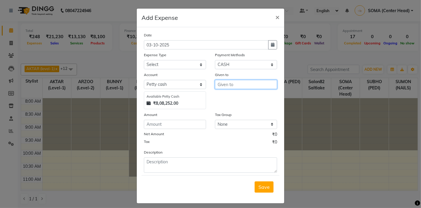
click at [235, 84] on input "text" at bounding box center [246, 84] width 62 height 9
type input "2"
click at [248, 97] on ngb-highlight "NUPUR (SKIN)" at bounding box center [249, 97] width 54 height 6
type input "[PERSON_NAME] (SKIN)"
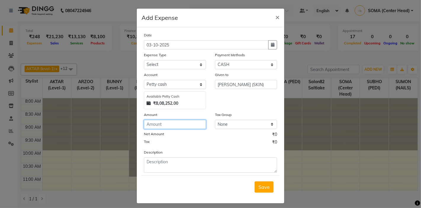
click at [166, 127] on input "number" at bounding box center [175, 124] width 62 height 9
type input "200"
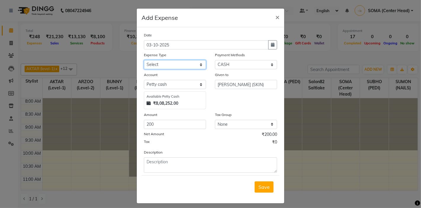
click at [173, 65] on select "Select Advance Salary Bank charges Car maintenance Cash transfer to bank Client…" at bounding box center [175, 64] width 62 height 9
select select "11448"
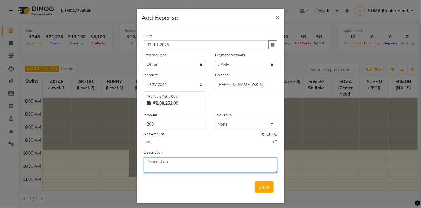
click at [166, 164] on textarea at bounding box center [210, 164] width 133 height 15
type textarea "t"
type textarea "client tips in upi"
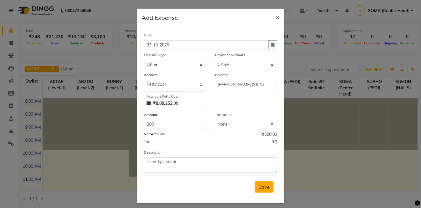
click at [262, 190] on span "Save" at bounding box center [263, 187] width 11 height 6
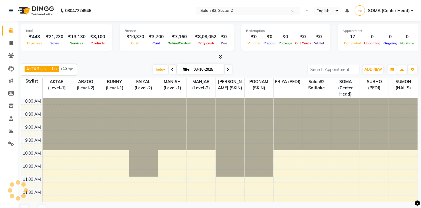
select select "en"
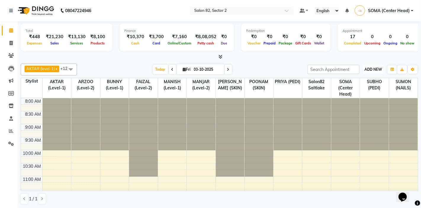
click at [375, 72] on span "ADD NEW" at bounding box center [372, 69] width 17 height 4
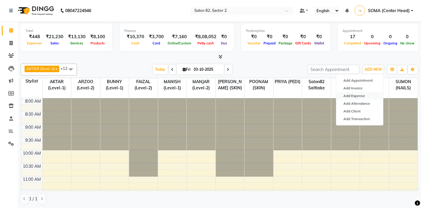
click at [355, 94] on link "Add Expense" at bounding box center [359, 96] width 47 height 8
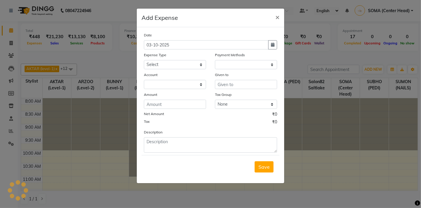
select select "1"
select select "4098"
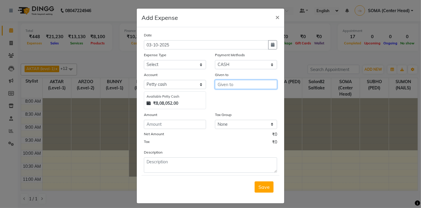
click at [233, 83] on input "text" at bounding box center [246, 84] width 62 height 9
click at [238, 98] on button "ROHIT" at bounding box center [238, 96] width 47 height 9
type input "ROHIT"
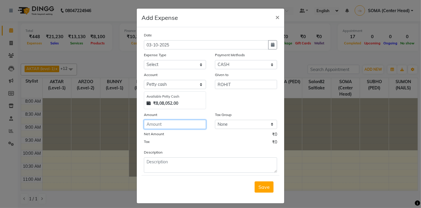
click at [169, 125] on input "number" at bounding box center [175, 124] width 62 height 9
type input "3000"
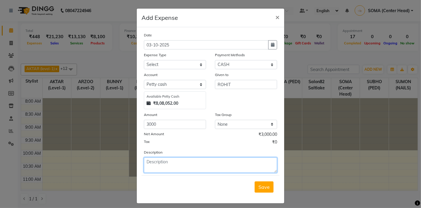
click at [165, 163] on textarea at bounding box center [210, 164] width 133 height 15
type textarea "bonus"
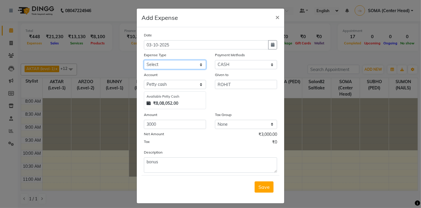
click at [171, 65] on select "Select Advance Salary Bank charges Car maintenance Cash transfer to bank Client…" at bounding box center [175, 64] width 62 height 9
click at [165, 62] on select "Select Advance Salary Bank charges Car maintenance Cash transfer to bank Client…" at bounding box center [175, 64] width 62 height 9
select select "11448"
click at [264, 191] on button "Save" at bounding box center [263, 186] width 19 height 11
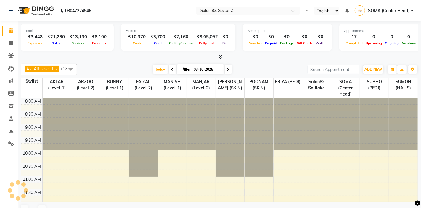
select select "en"
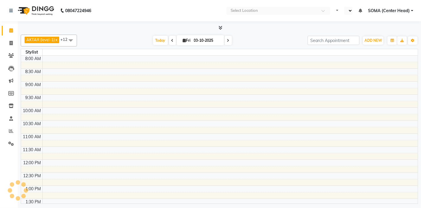
select select "en"
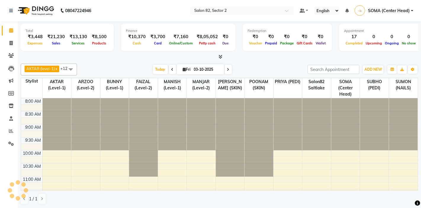
select select "en"
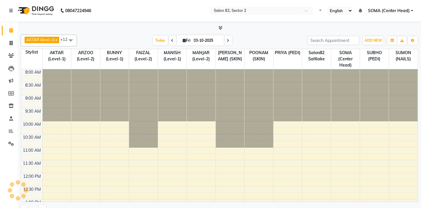
select select "en"
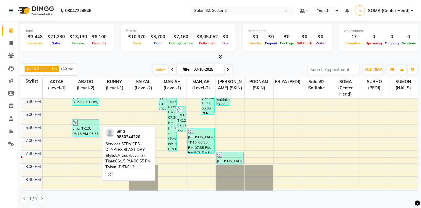
scroll to position [0, 0]
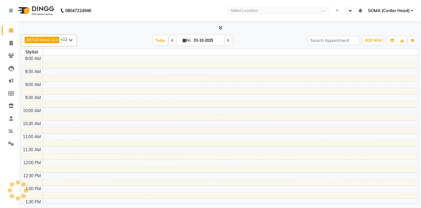
select select "en"
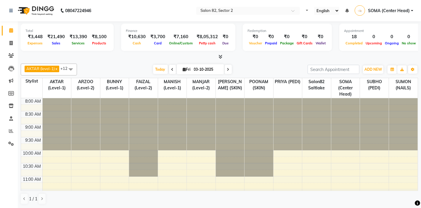
select select "en"
click at [370, 69] on span "ADD NEW" at bounding box center [372, 69] width 17 height 4
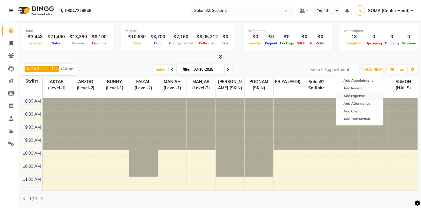
click at [352, 96] on link "Add Expense" at bounding box center [359, 96] width 47 height 8
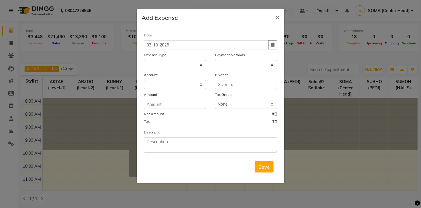
select select "1"
select select "4098"
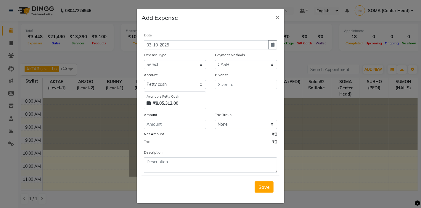
click at [244, 90] on div "Given to" at bounding box center [245, 91] width 71 height 38
click at [241, 86] on input "text" at bounding box center [246, 84] width 62 height 9
type input "shagufta mam"
click at [170, 64] on select "Select Advance Salary Bank charges Car maintenance Cash transfer to bank Client…" at bounding box center [175, 64] width 62 height 9
select select "11448"
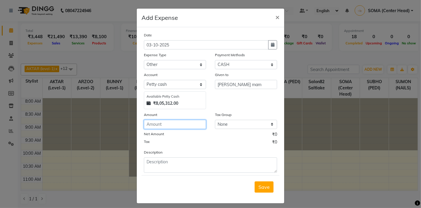
click at [163, 127] on input "number" at bounding box center [175, 124] width 62 height 9
type input "100"
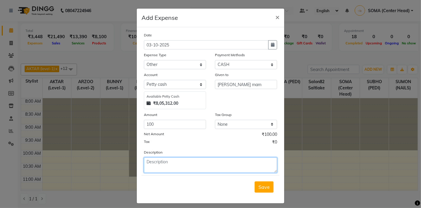
click at [174, 167] on textarea at bounding box center [210, 164] width 133 height 15
type textarea "paid 100 extra in upi"
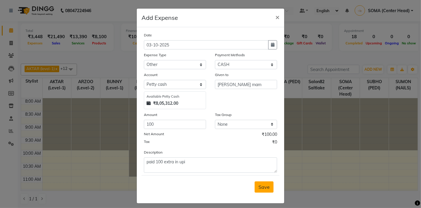
click at [263, 188] on span "Save" at bounding box center [263, 187] width 11 height 6
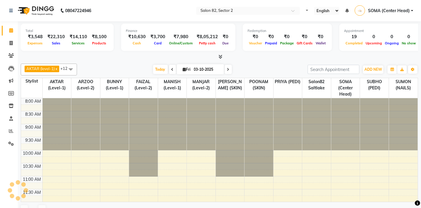
select select "en"
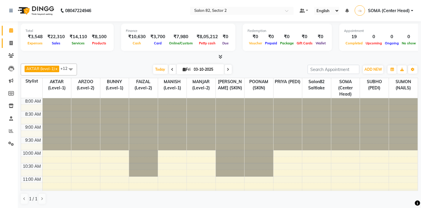
click at [12, 42] on icon at bounding box center [10, 43] width 3 height 4
select select "service"
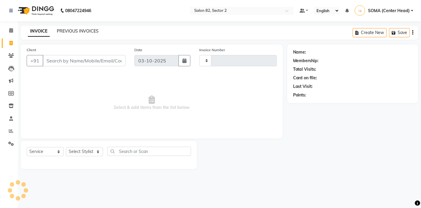
click at [75, 29] on link "PREVIOUS INVOICES" at bounding box center [78, 30] width 42 height 5
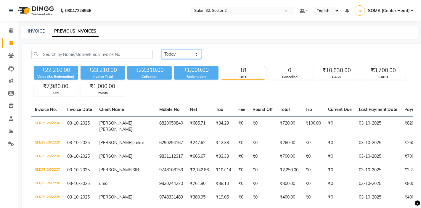
click at [184, 57] on select "[DATE] [DATE] Custom Range" at bounding box center [182, 54] width 40 height 9
select select "range"
click at [233, 56] on input "03-10-2025" at bounding box center [229, 54] width 41 height 8
select select "10"
select select "2025"
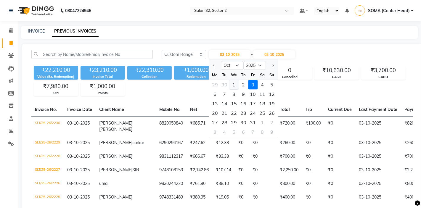
click at [231, 82] on div "1" at bounding box center [233, 84] width 9 height 9
type input "01-10-2025"
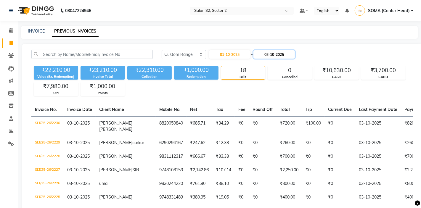
click at [270, 55] on input "03-10-2025" at bounding box center [273, 54] width 41 height 8
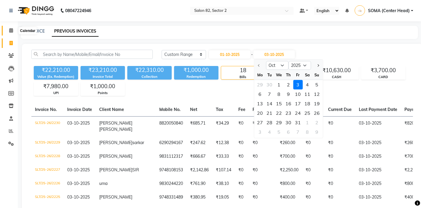
click at [11, 29] on icon at bounding box center [11, 30] width 4 height 4
